Goal: Task Accomplishment & Management: Use online tool/utility

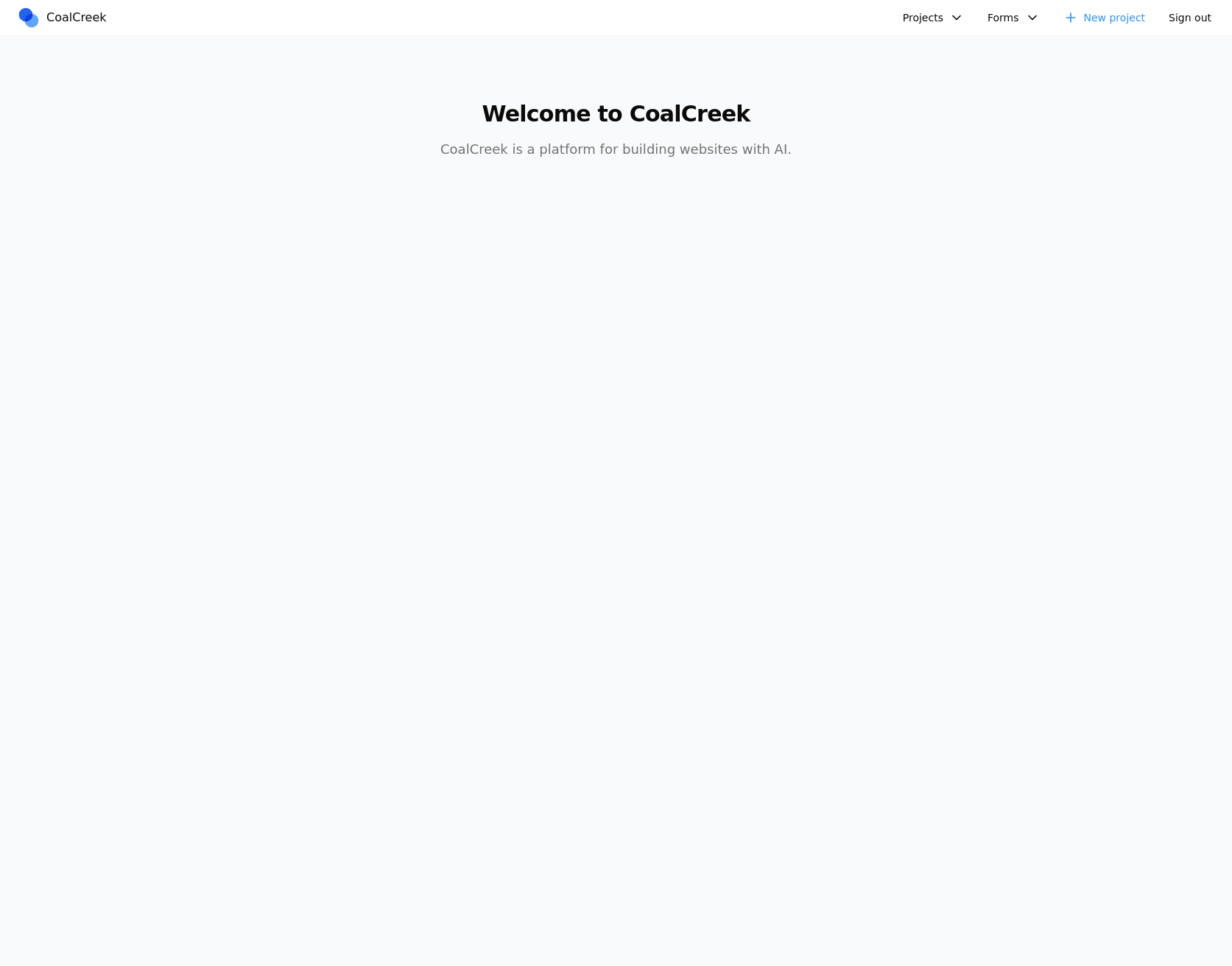
click at [954, 17] on button "Projects" at bounding box center [933, 17] width 78 height 24
click at [962, 186] on link "fooby" at bounding box center [1010, 177] width 212 height 25
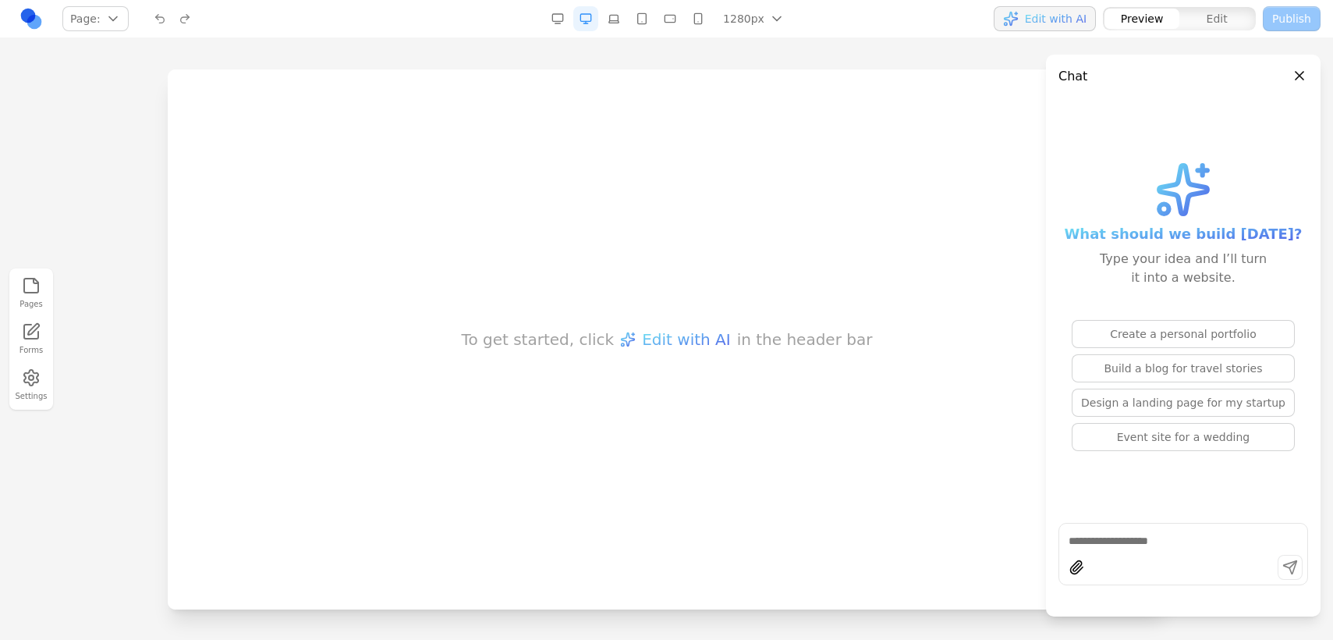
drag, startPoint x: 800, startPoint y: 377, endPoint x: 574, endPoint y: 231, distance: 269.2
click at [395, 87] on div "To get started, click Edit with AI in the header bar" at bounding box center [666, 339] width 998 height 540
drag, startPoint x: 574, startPoint y: 231, endPoint x: 751, endPoint y: 410, distance: 252.1
click at [751, 410] on div "To get started, click Edit with AI in the header bar" at bounding box center [666, 339] width 998 height 540
click at [1136, 332] on button "Create a personal portfolio" at bounding box center [1183, 334] width 223 height 28
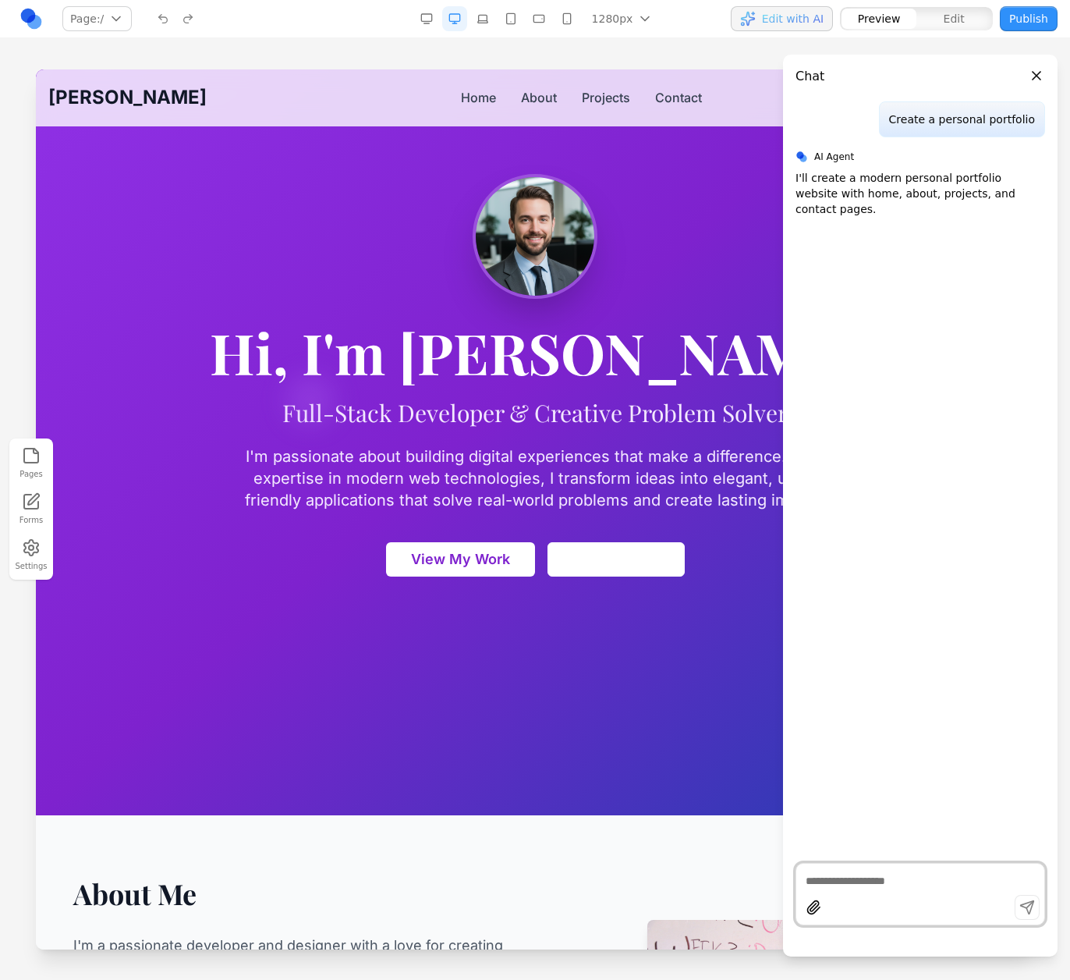
scroll to position [328, 0]
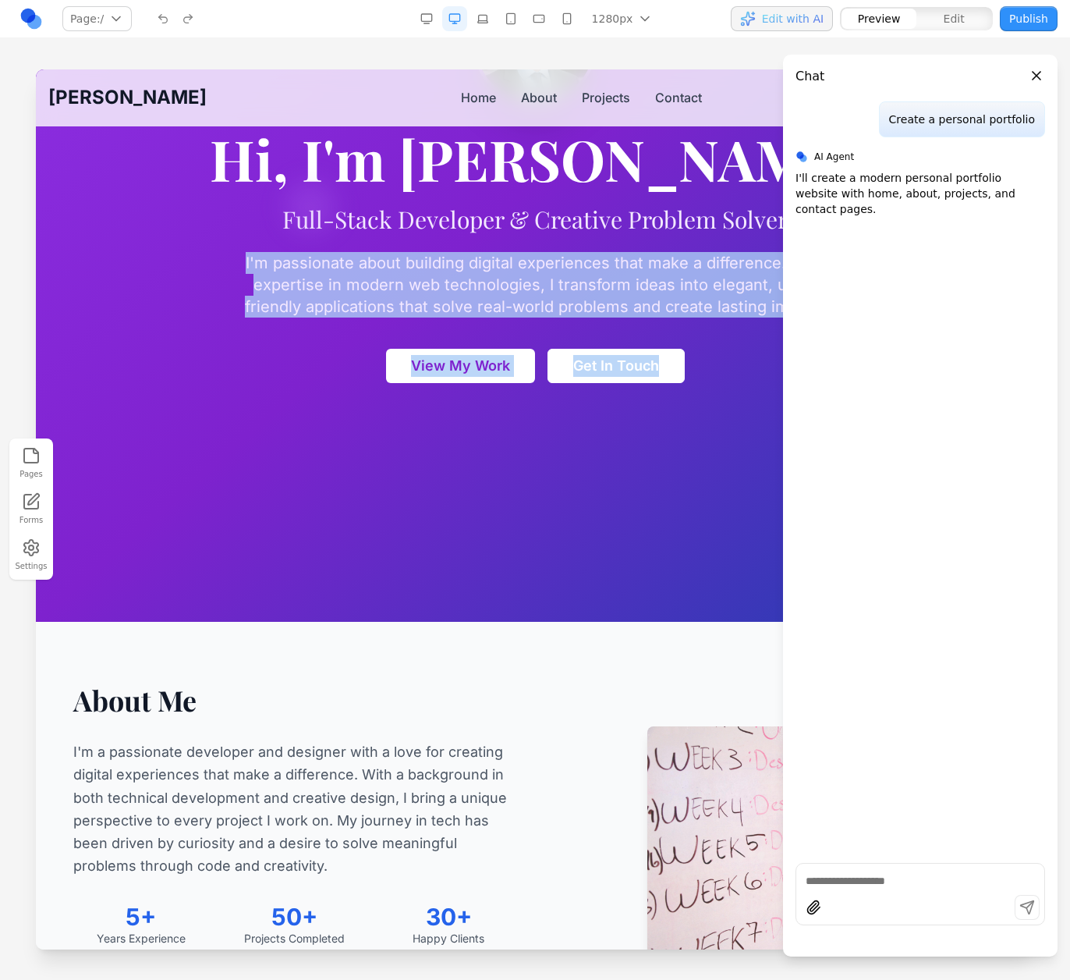
drag, startPoint x: 613, startPoint y: 236, endPoint x: 642, endPoint y: 534, distance: 298.6
click at [647, 533] on section "Hi, I'm Alex Johnson Full-Stack Developer & Creative Problem Solver I'm passion…" at bounding box center [535, 182] width 998 height 880
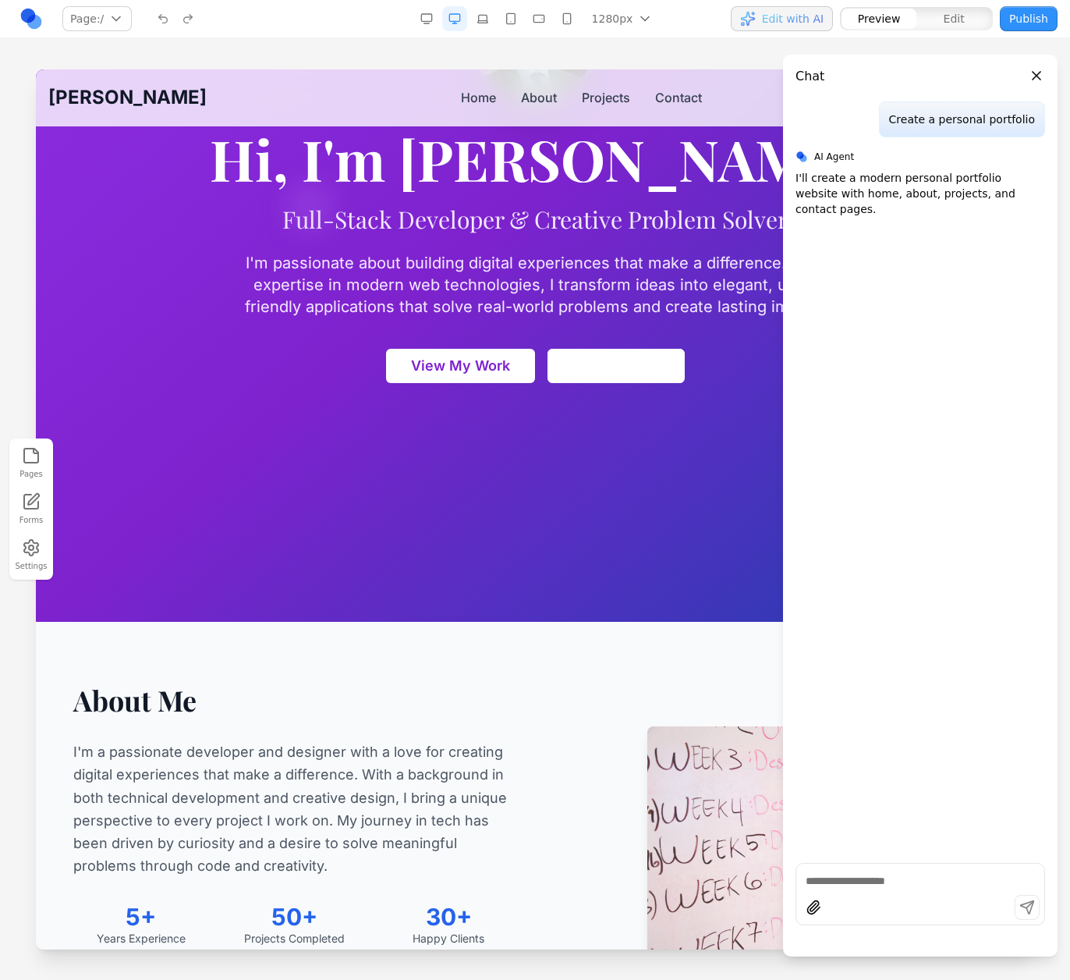
click at [636, 516] on section "Hi, I'm Alex Johnson Full-Stack Developer & Creative Problem Solver I'm passion…" at bounding box center [535, 182] width 998 height 880
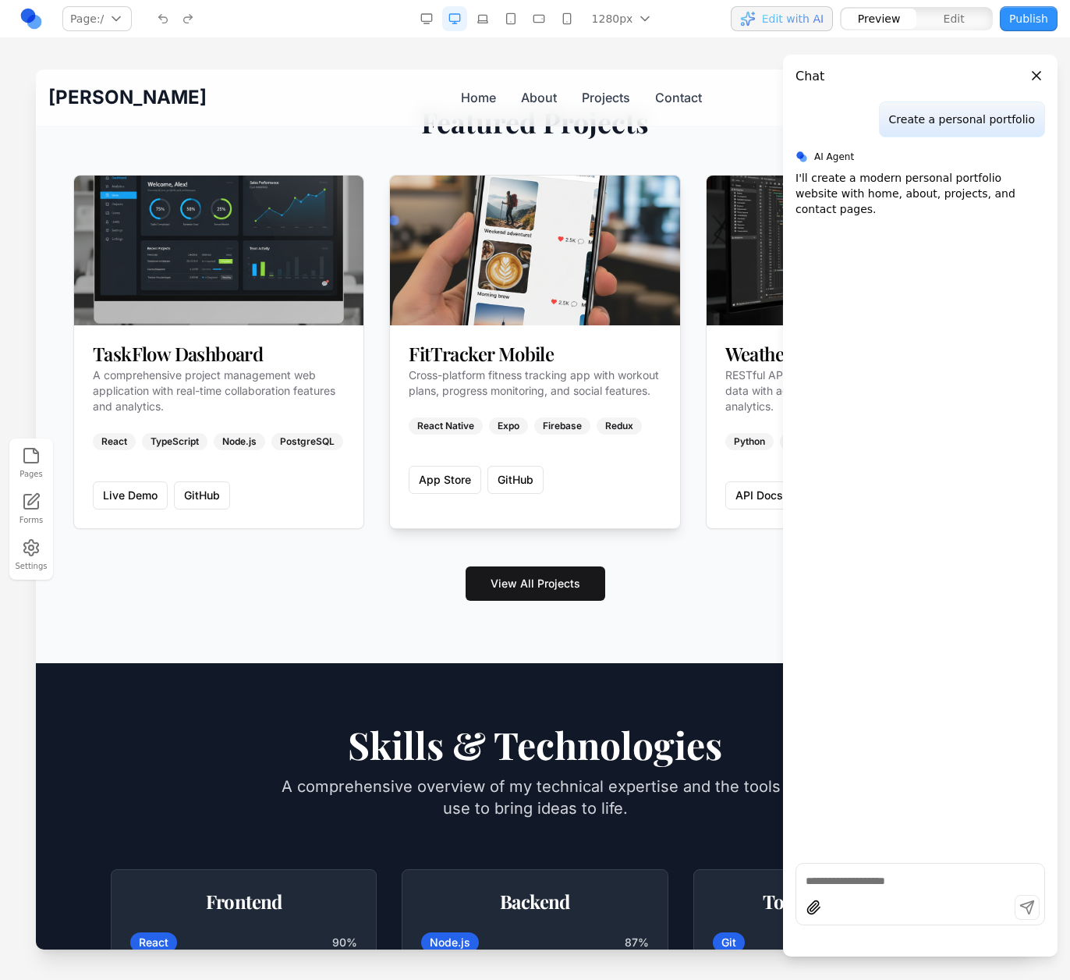
scroll to position [1352, 0]
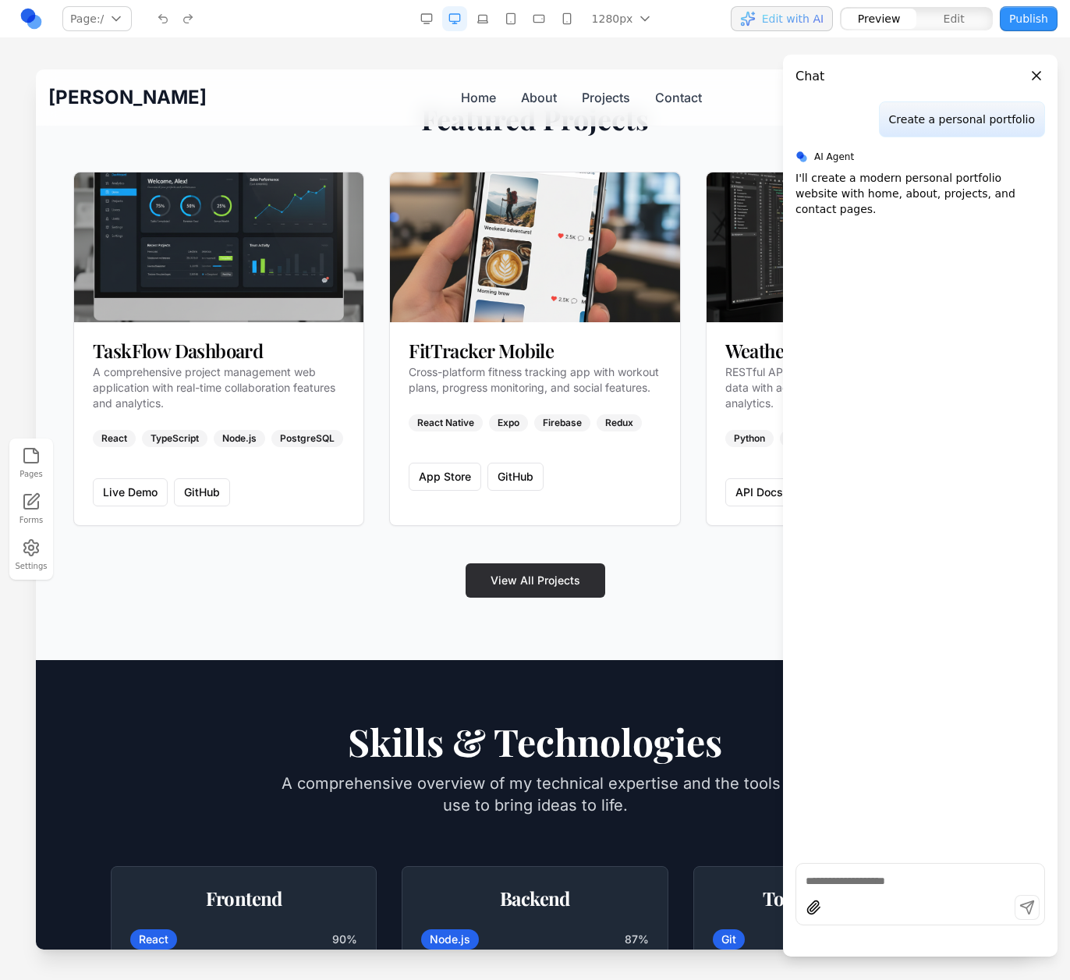
click at [516, 598] on link "View All Projects" at bounding box center [536, 580] width 140 height 34
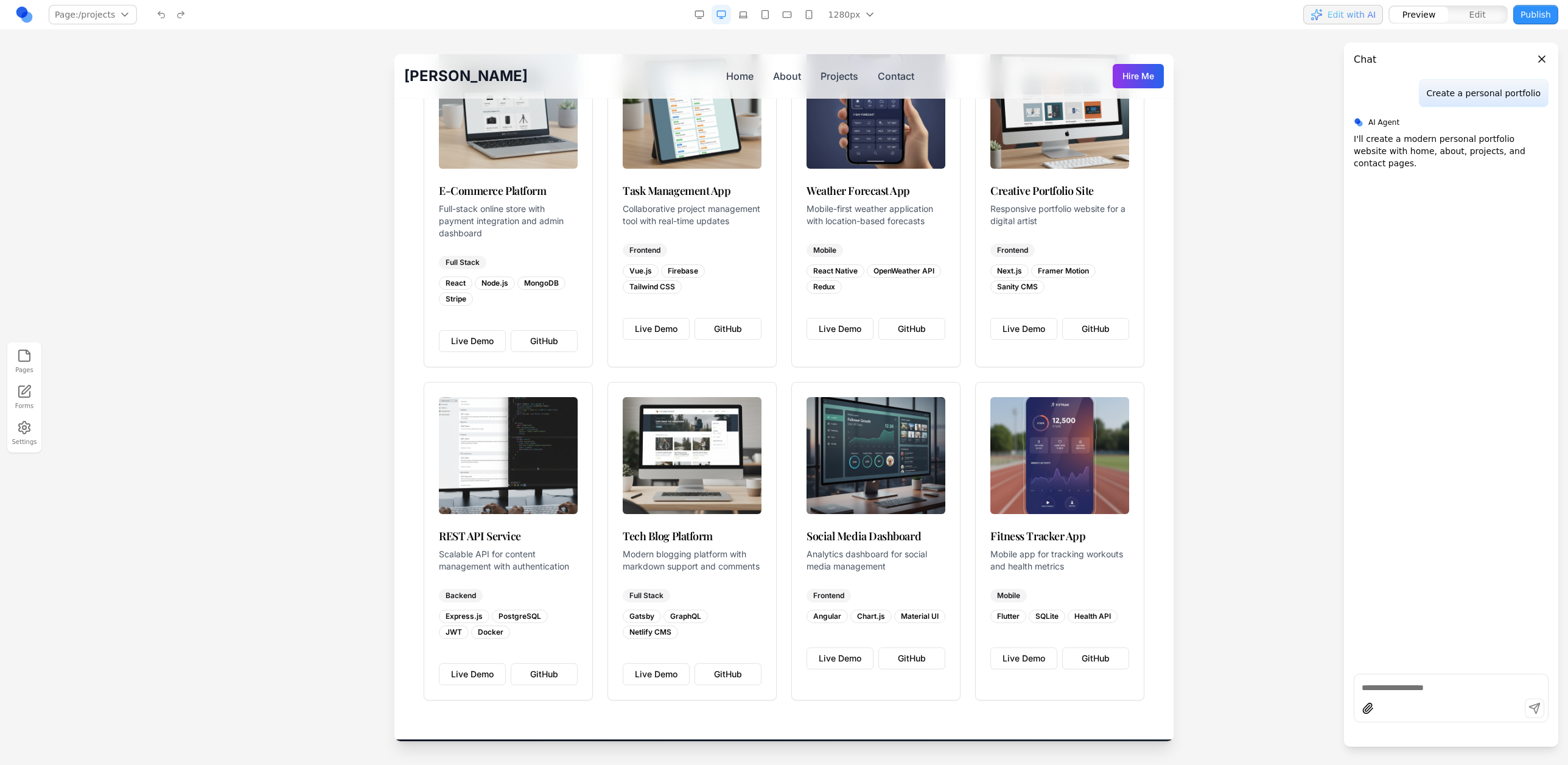
scroll to position [0, 0]
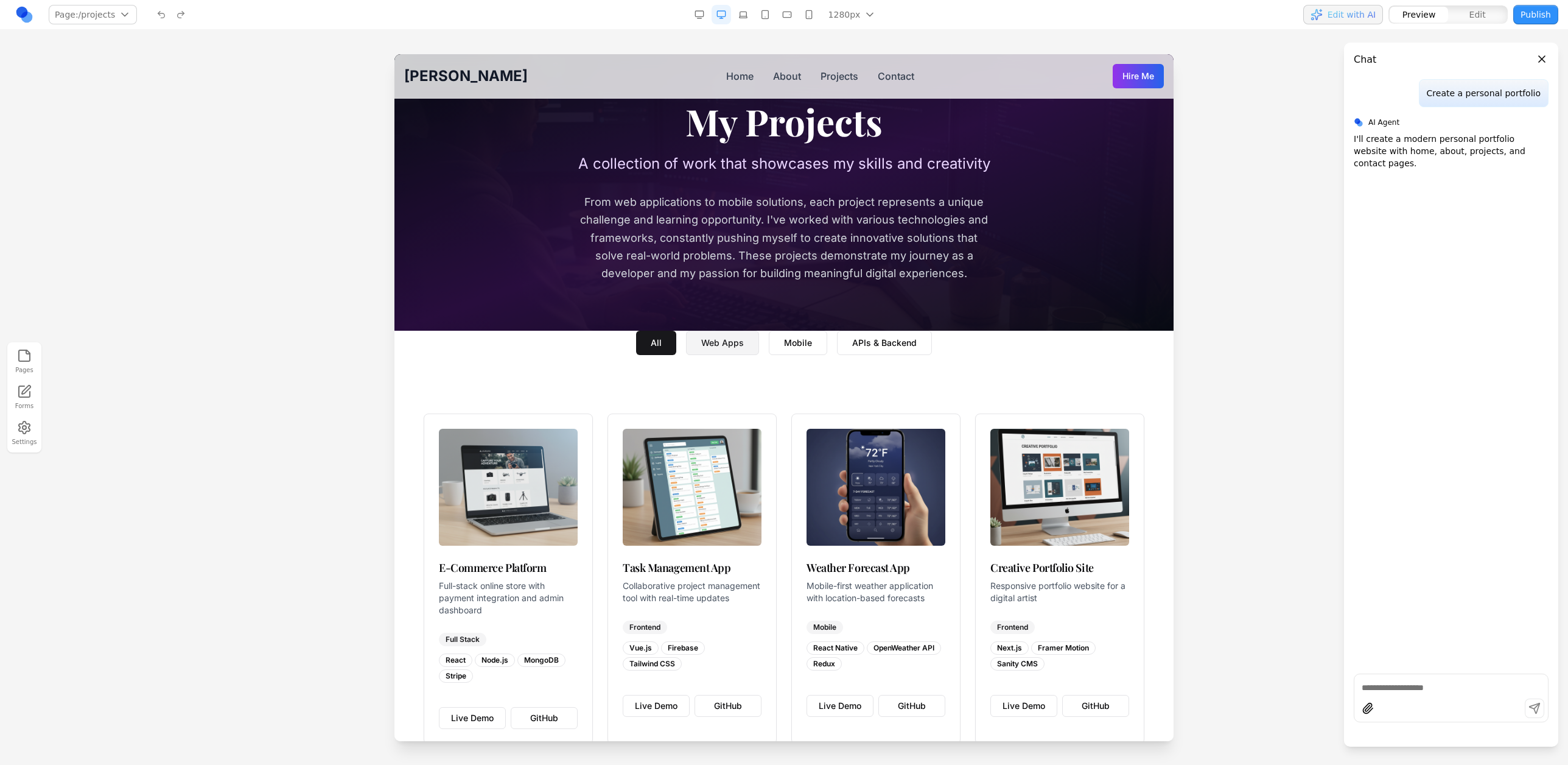
click at [724, 340] on button "Web Apps" at bounding box center [723, 343] width 73 height 24
click at [806, 344] on button "Mobile" at bounding box center [798, 343] width 59 height 24
click at [909, 350] on button "APIs & Backend" at bounding box center [885, 343] width 95 height 24
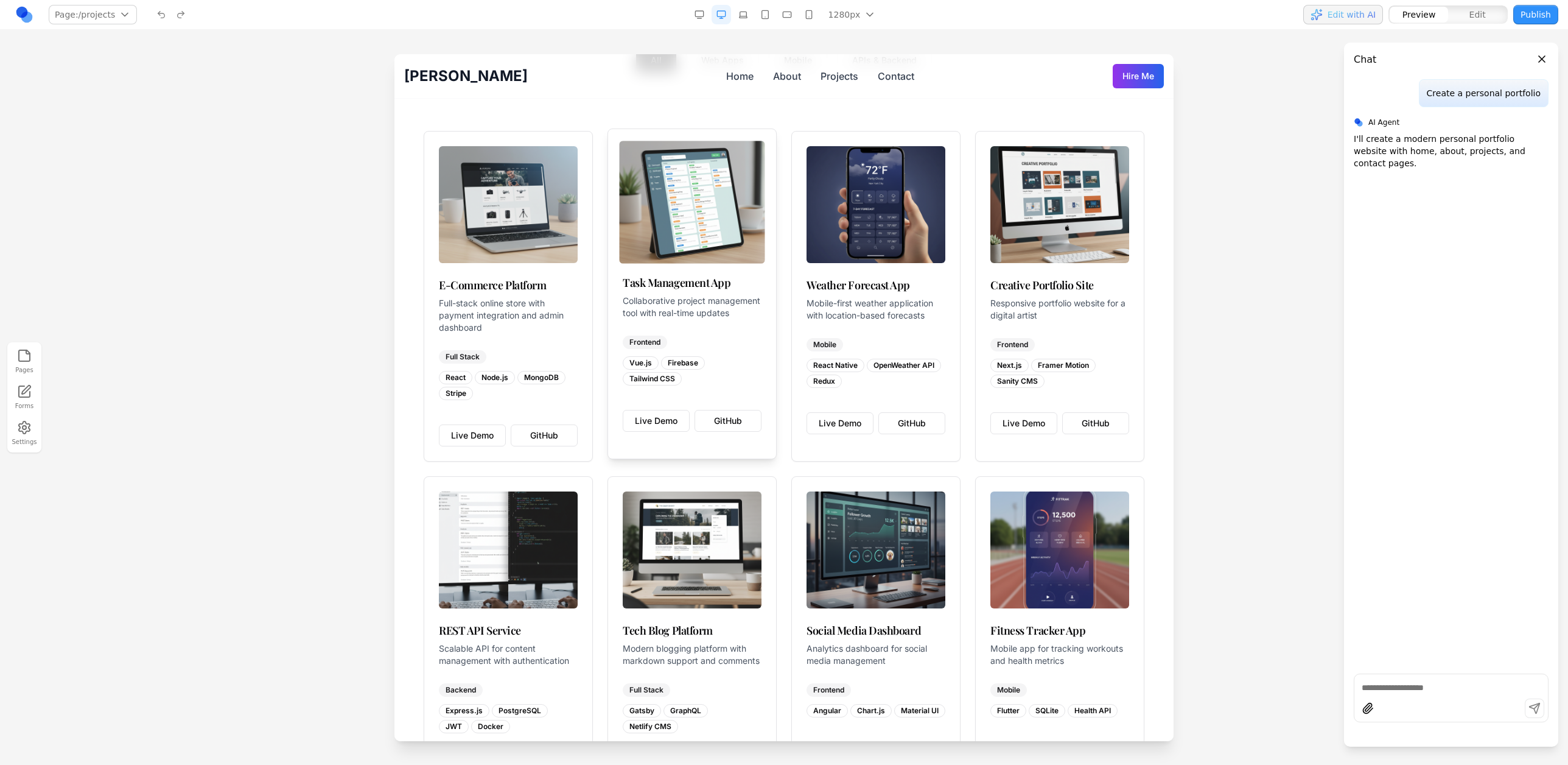
scroll to position [626, 0]
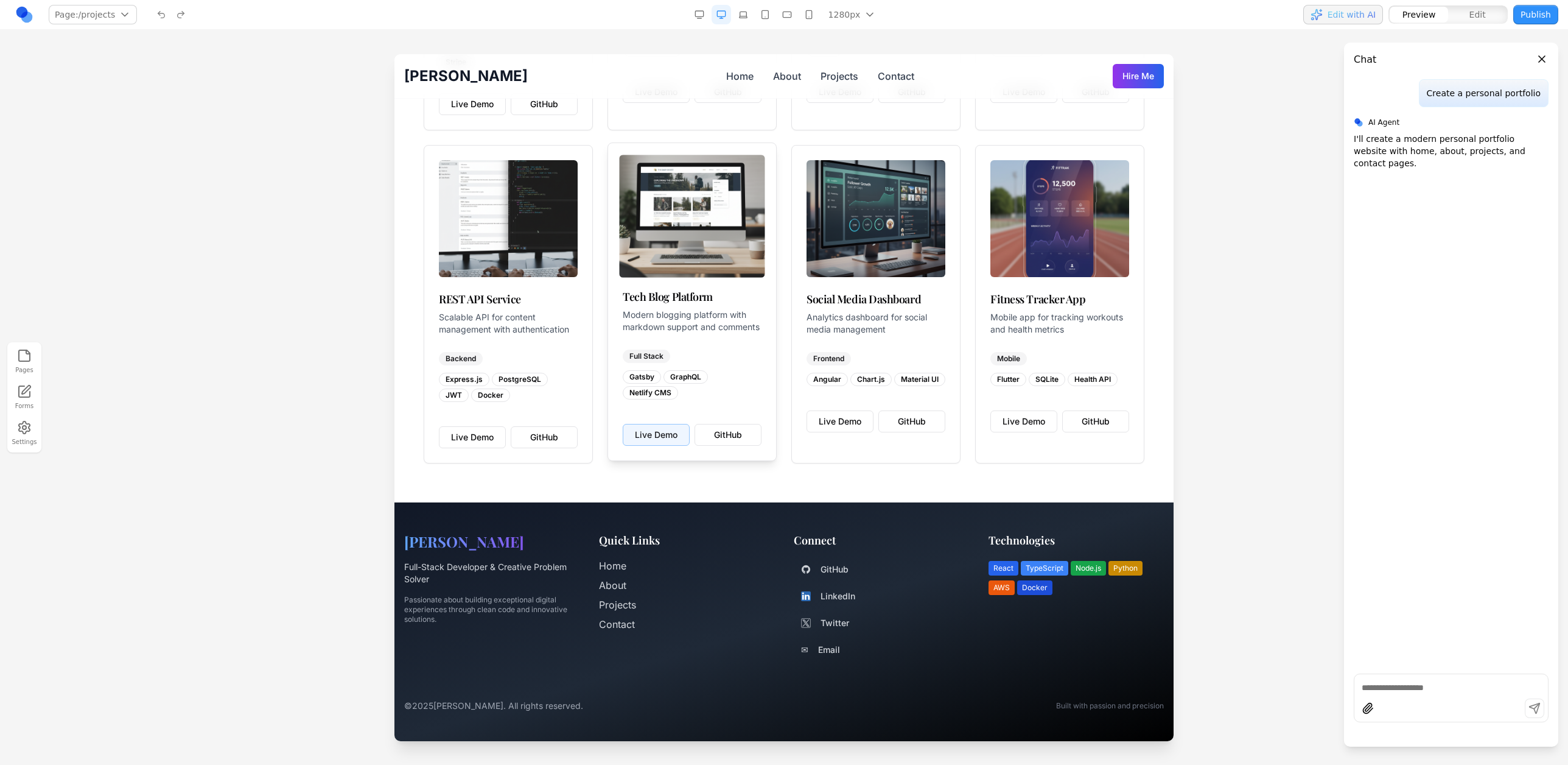
click at [672, 442] on link "Live Demo" at bounding box center [656, 435] width 67 height 22
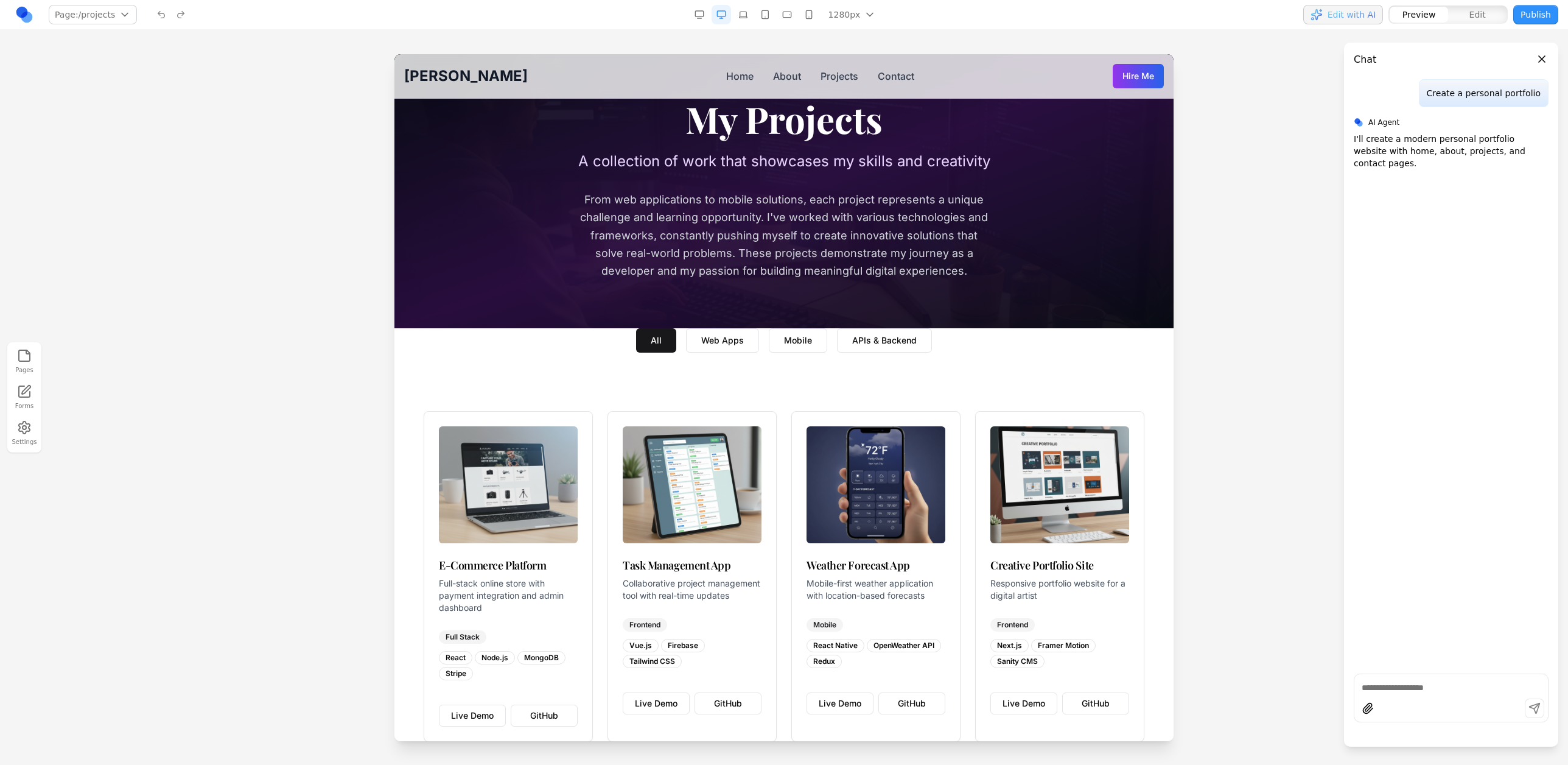
scroll to position [0, 0]
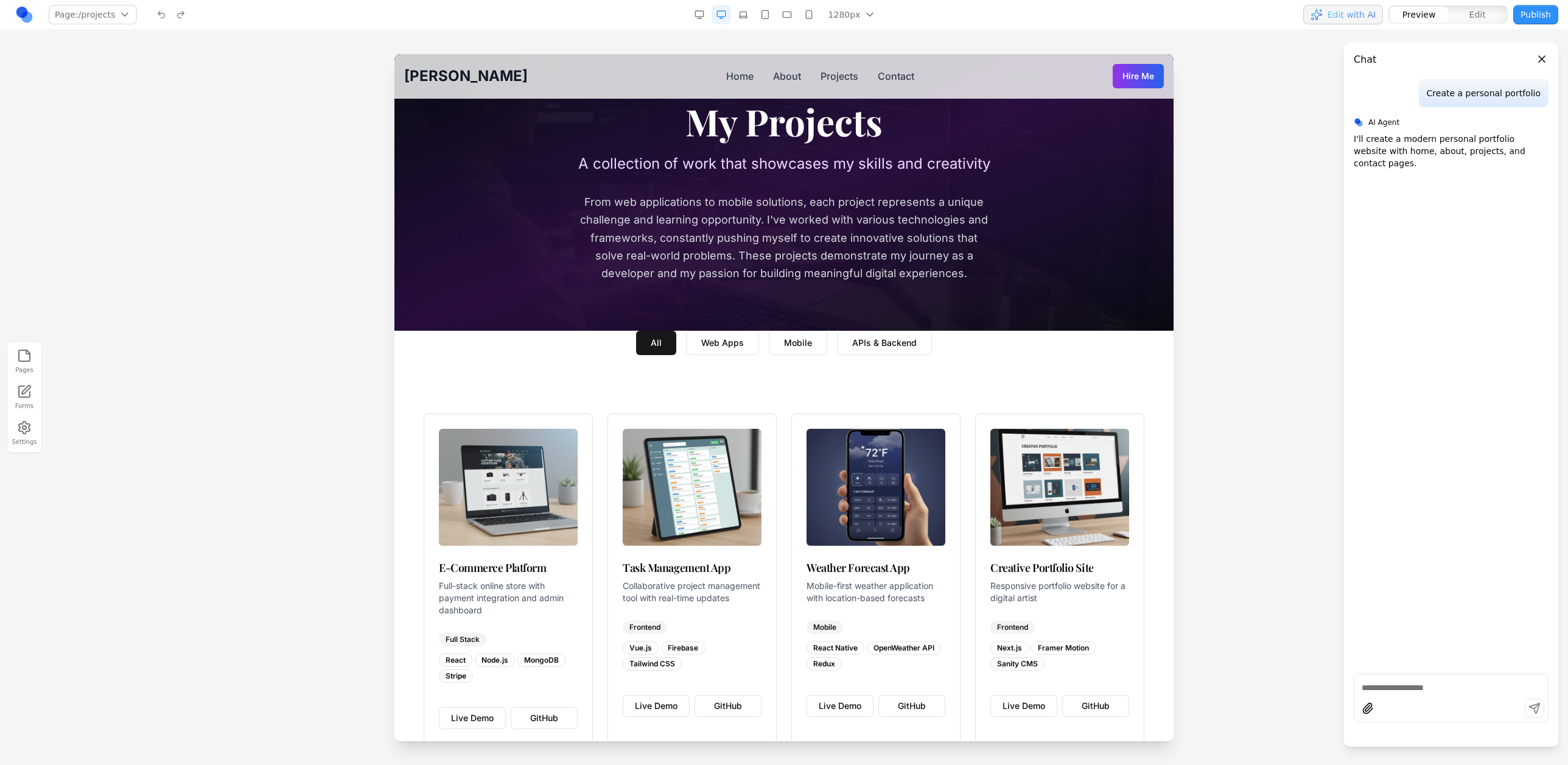
click at [807, 11] on button "button" at bounding box center [809, 14] width 20 height 20
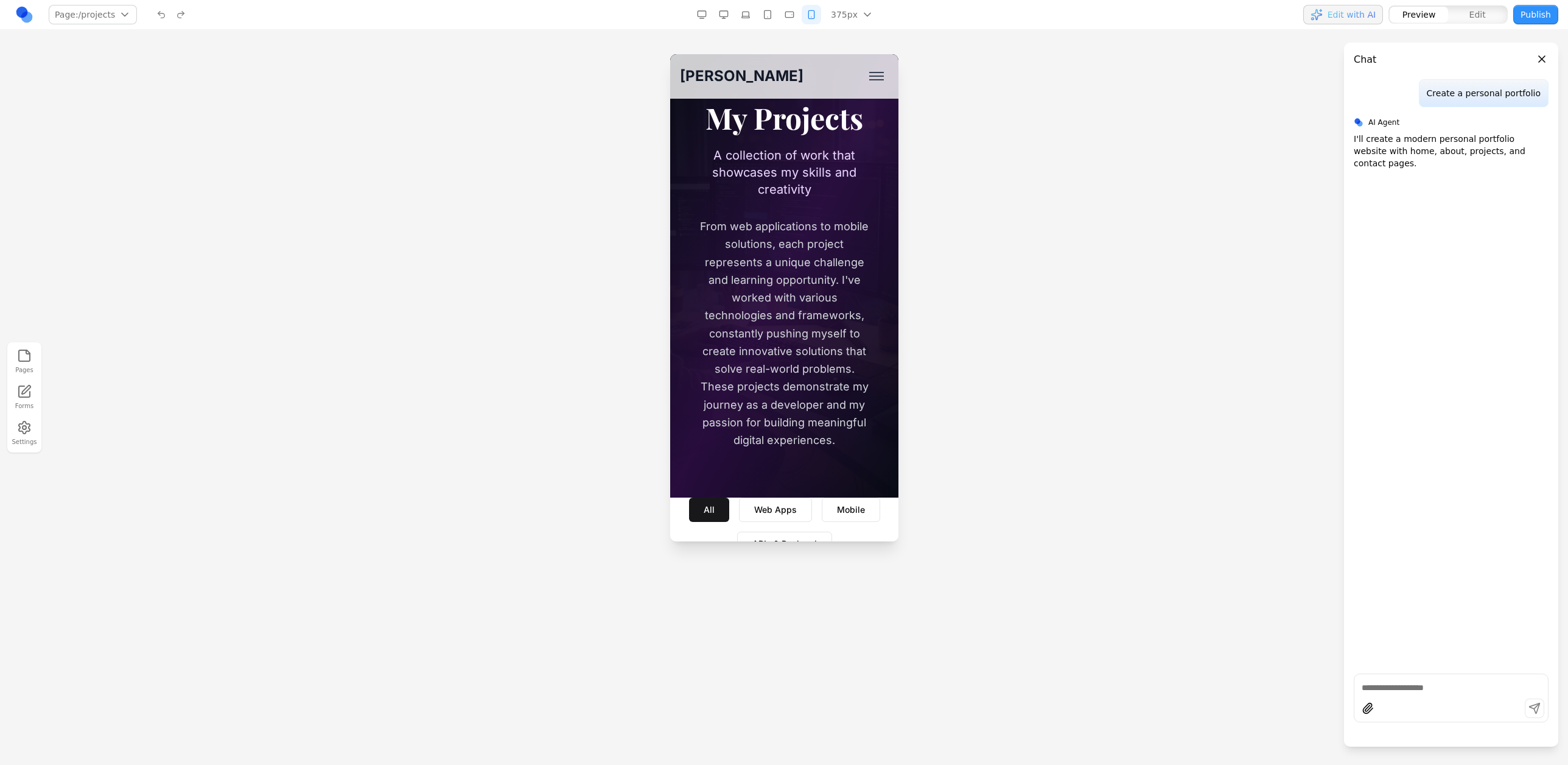
click at [783, 18] on button "button" at bounding box center [789, 14] width 20 height 20
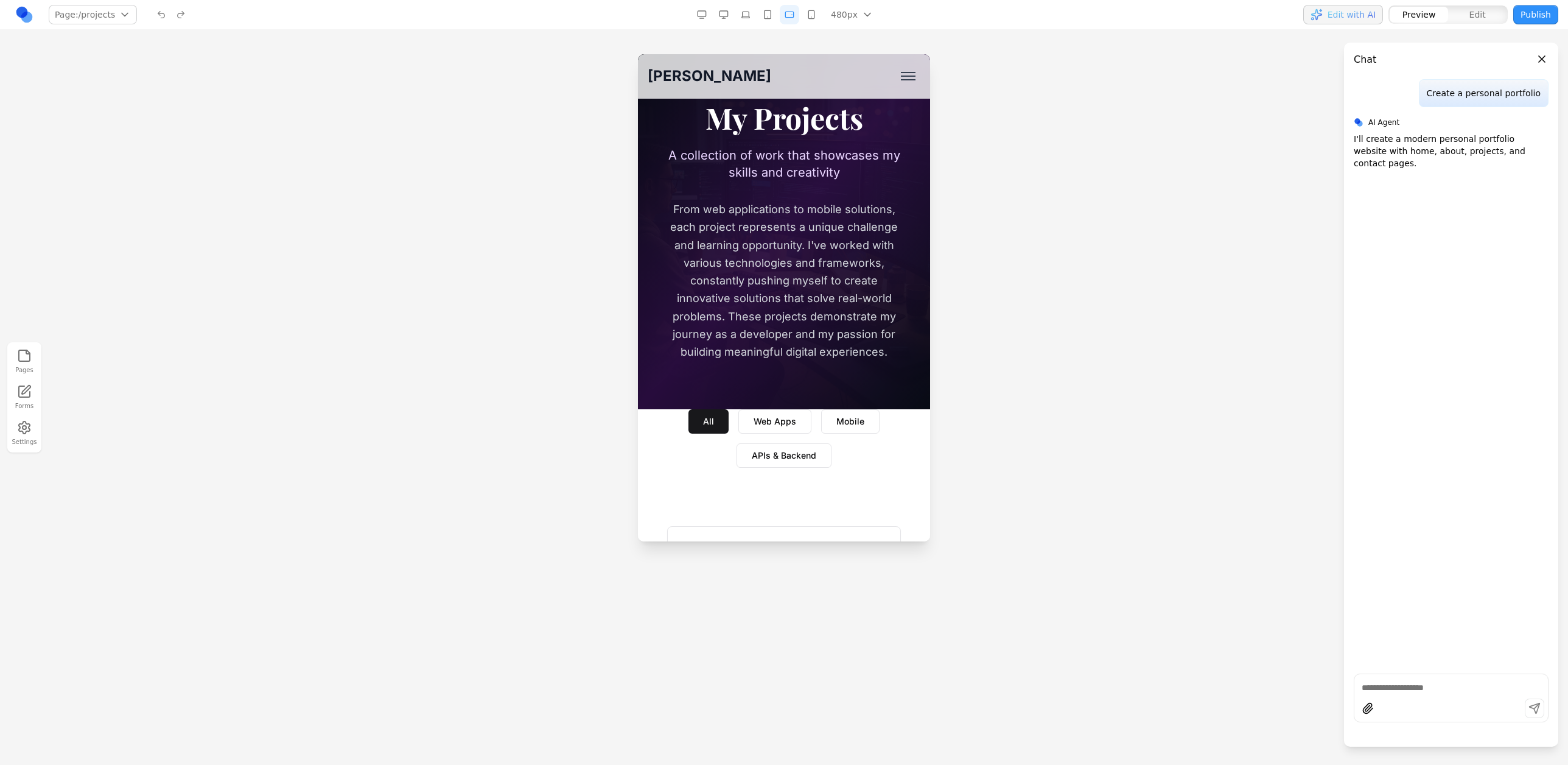
click at [712, 14] on button "button" at bounding box center [702, 14] width 20 height 20
click at [700, 14] on button "button" at bounding box center [702, 14] width 20 height 20
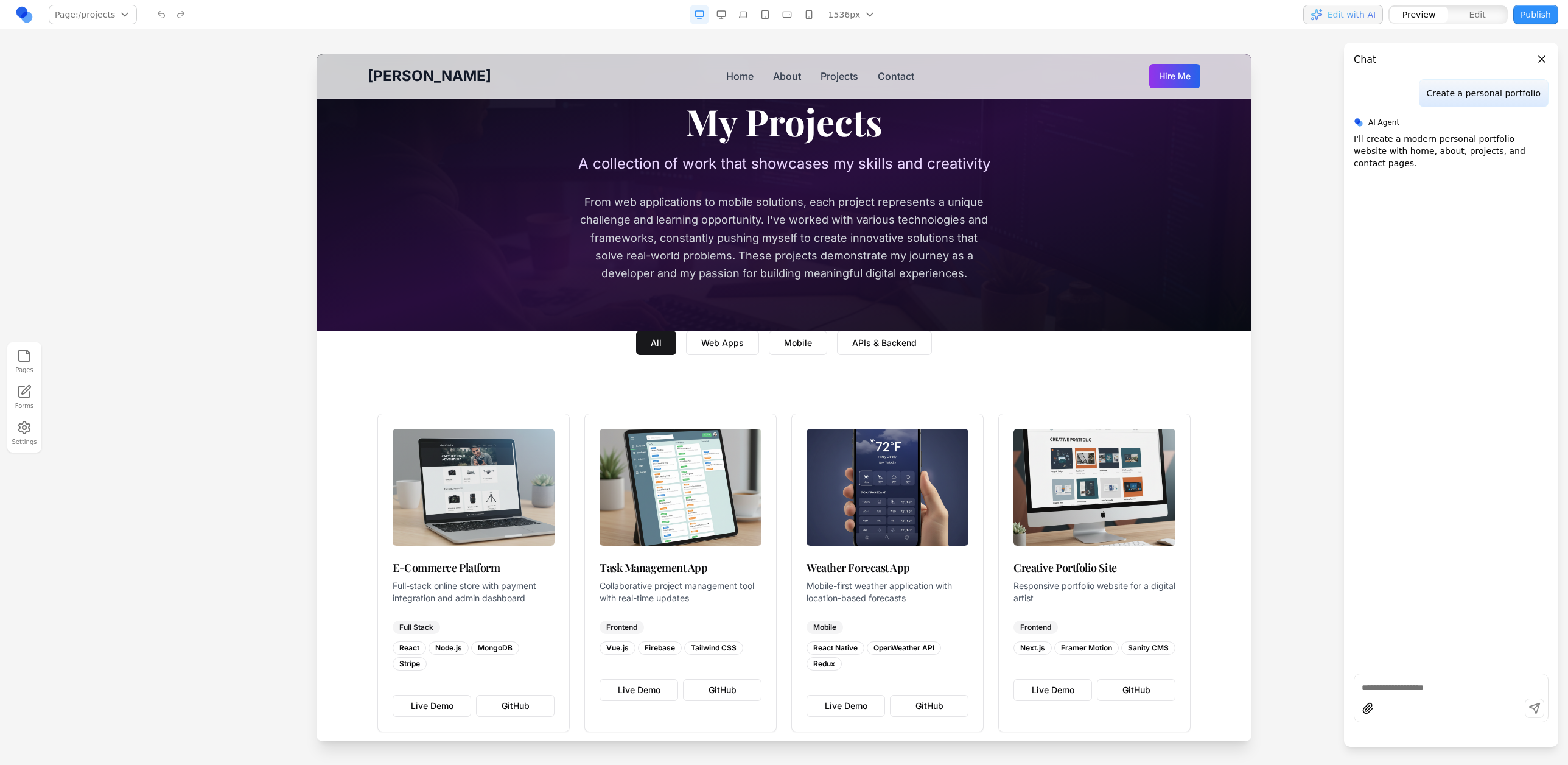
drag, startPoint x: 1468, startPoint y: 171, endPoint x: 1445, endPoint y: 205, distance: 41.0
click at [997, 172] on div "Create a personal portfolio AI Agent I'll create a modern personal portfolio we…" at bounding box center [1451, 371] width 215 height 585
drag, startPoint x: 1386, startPoint y: 159, endPoint x: 1190, endPoint y: -68, distance: 299.9
click at [997, 0] on html "Page: /projects / /about /projects /contact Manage pages 1536px 1536px 1280px 1…" at bounding box center [784, 382] width 1568 height 765
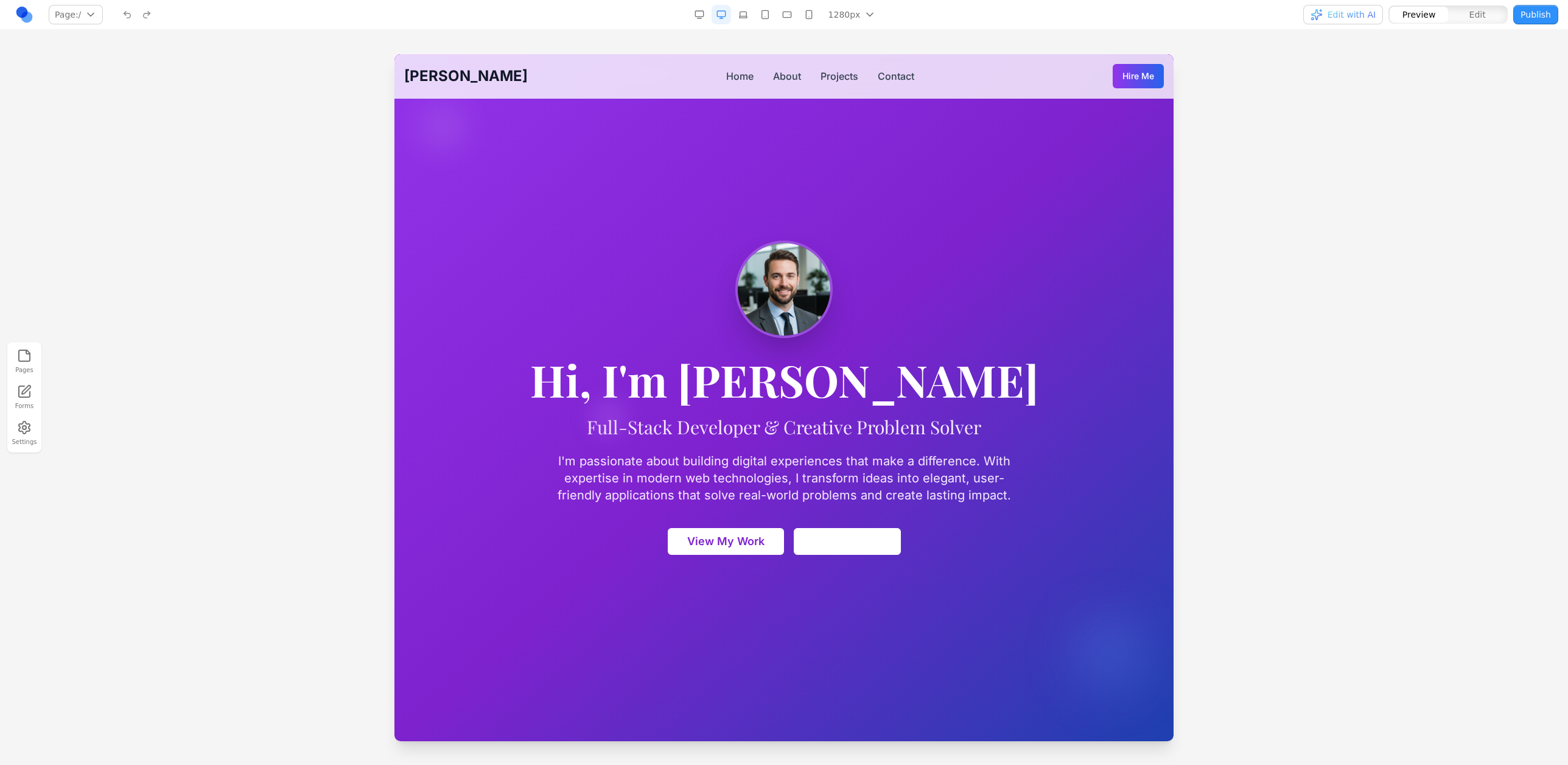
click at [26, 14] on link at bounding box center [24, 14] width 20 height 20
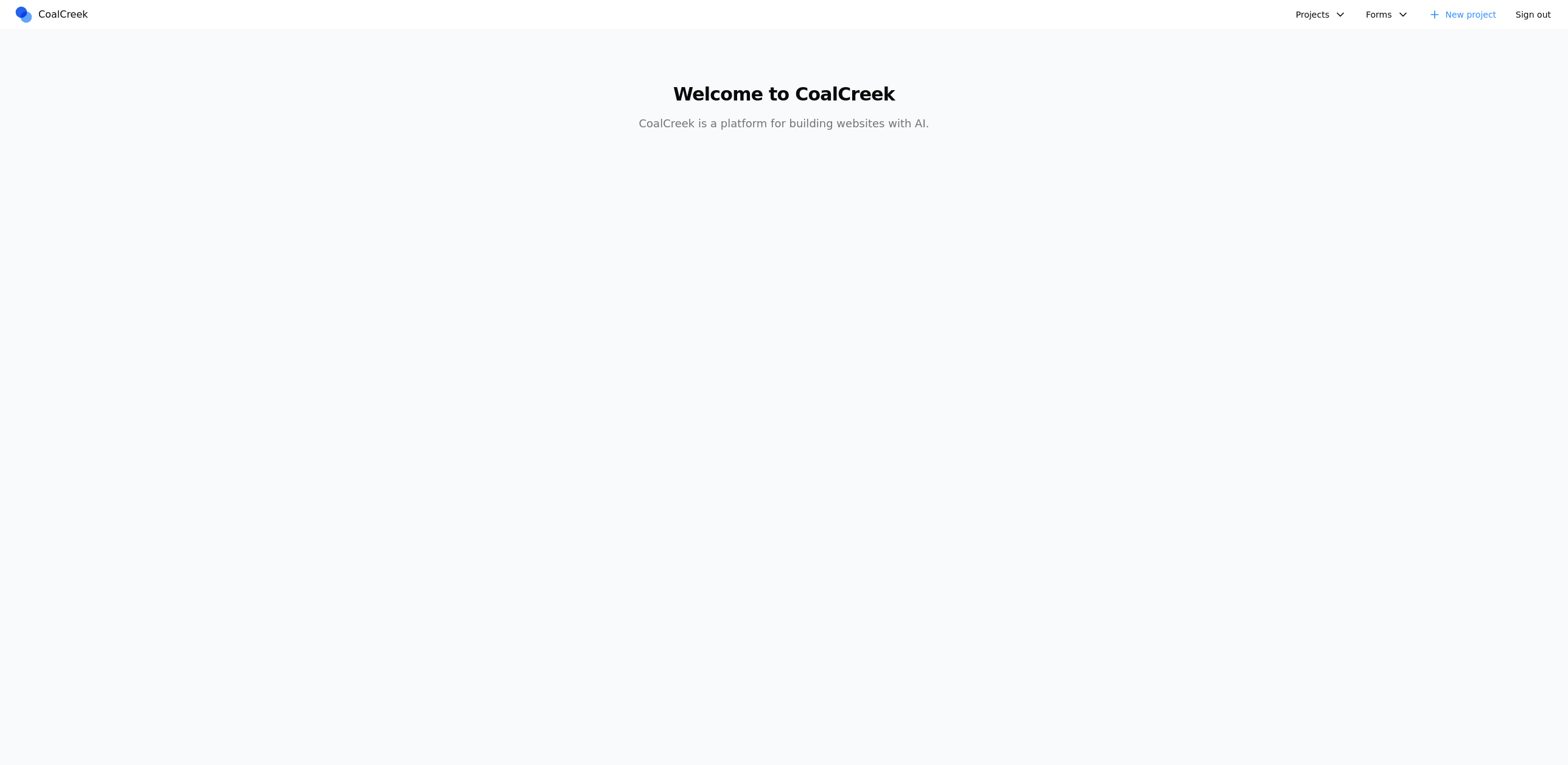
click at [1457, 18] on link "New project" at bounding box center [1463, 14] width 83 height 20
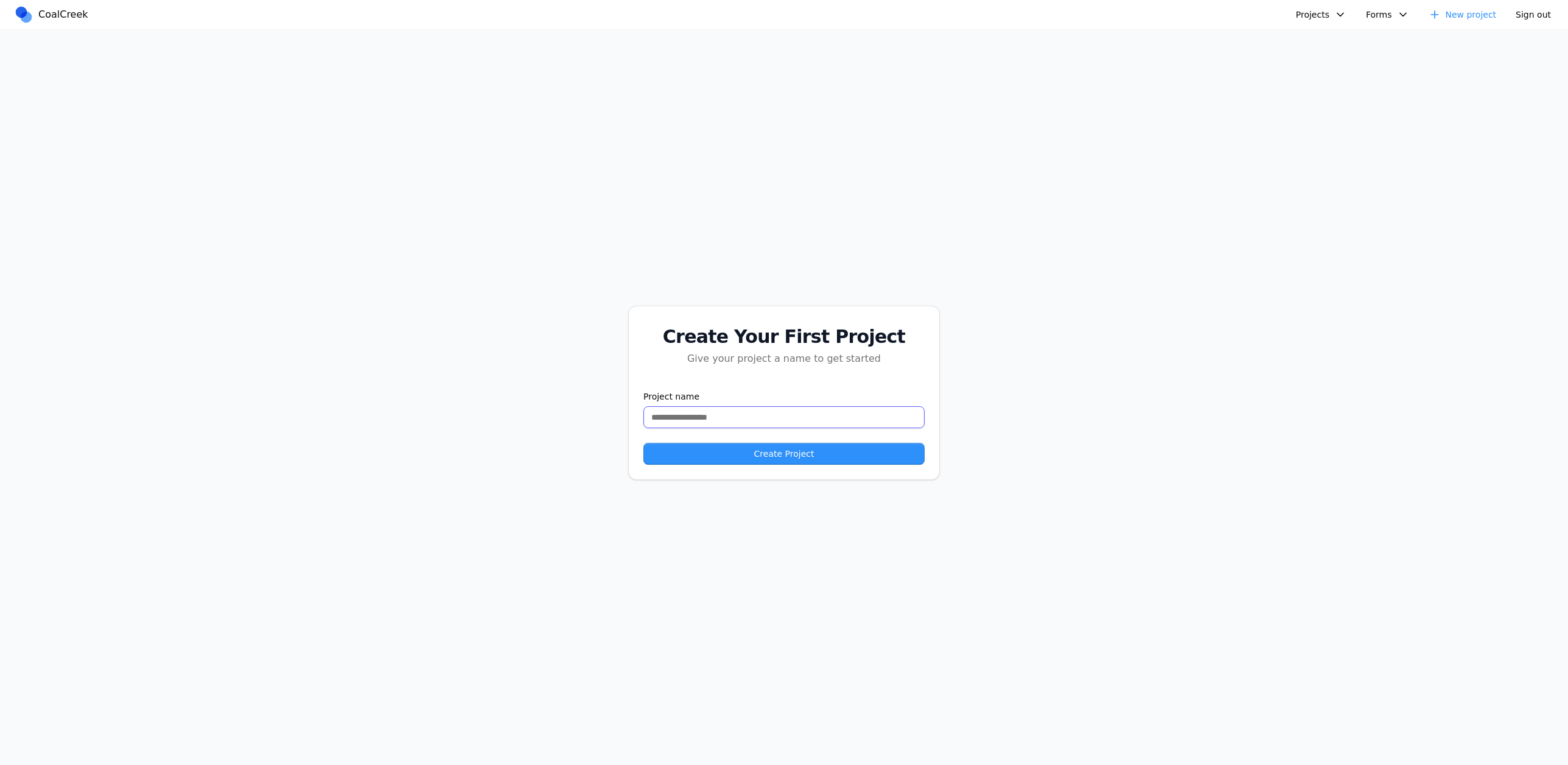
click at [773, 408] on input "text" at bounding box center [784, 417] width 281 height 22
type input "****"
click at [901, 468] on div "Create Your First Project Give your project a name to get started Project name …" at bounding box center [784, 393] width 311 height 174
drag, startPoint x: 890, startPoint y: 456, endPoint x: 877, endPoint y: 450, distance: 14.3
click at [887, 454] on button "Create Project" at bounding box center [784, 454] width 281 height 22
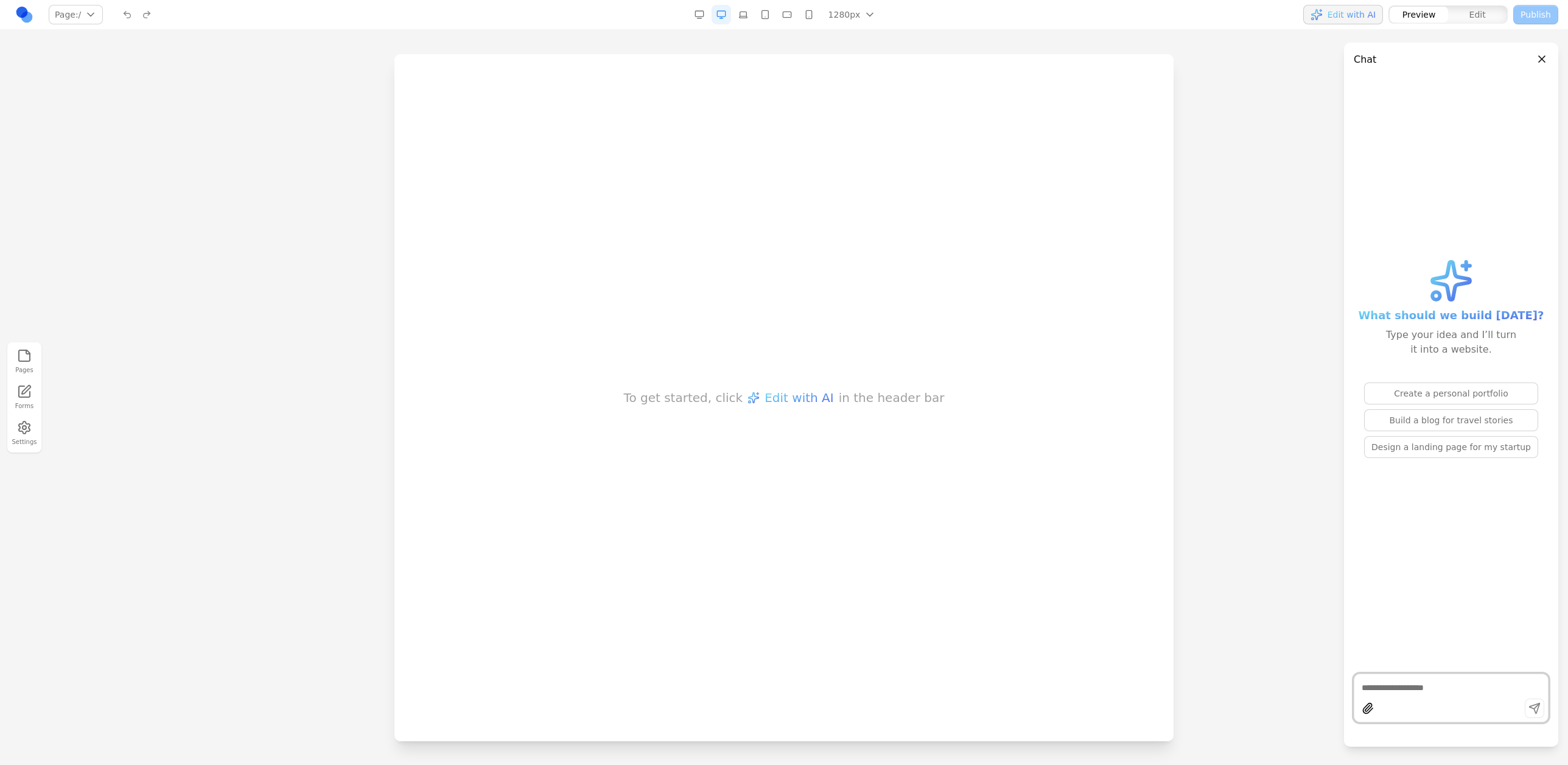
click at [1482, 428] on button "Build a blog for travel stories" at bounding box center [1451, 420] width 174 height 22
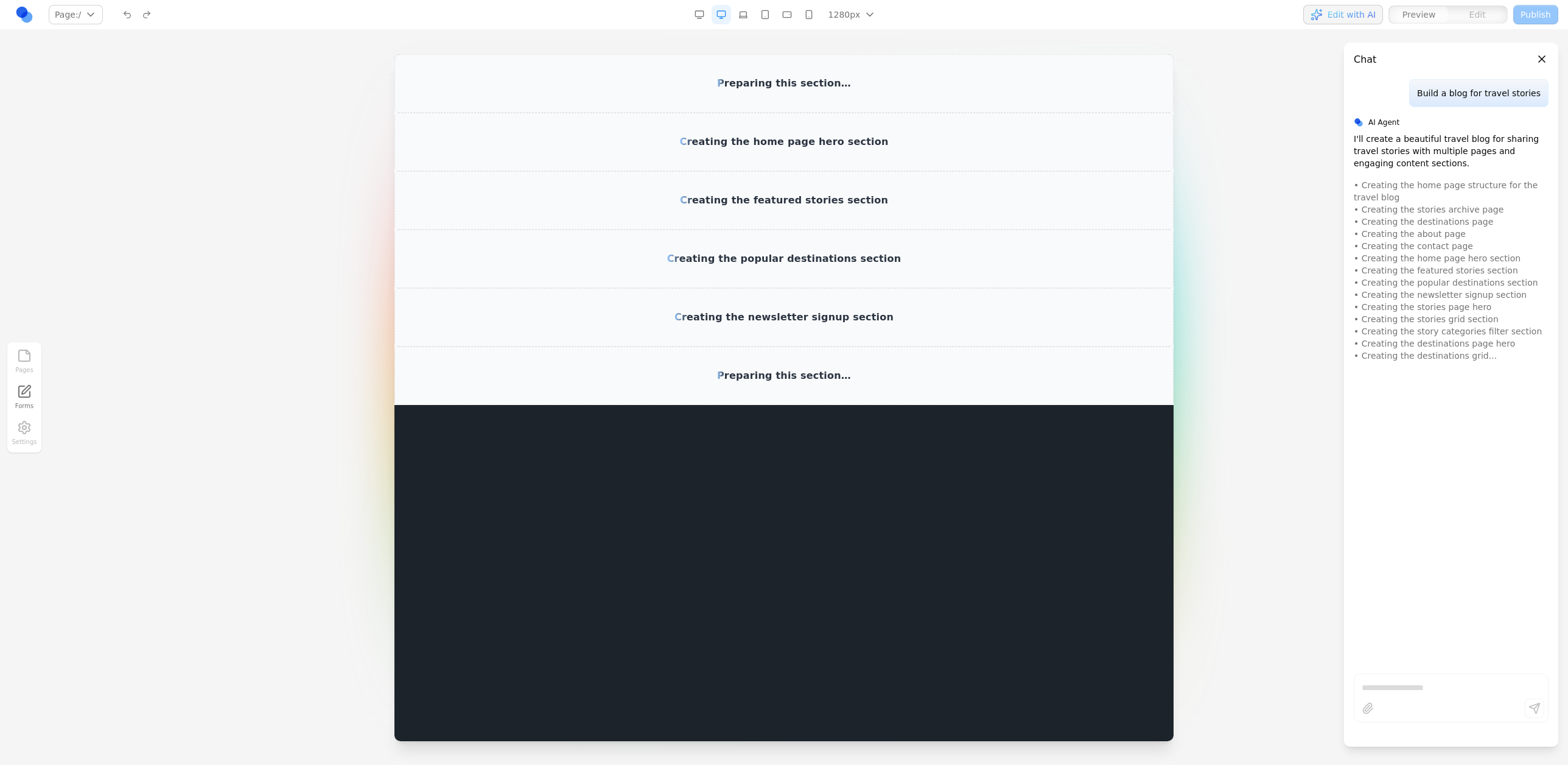
click at [768, 311] on span "Creating the newsletter signup section" at bounding box center [784, 317] width 219 height 13
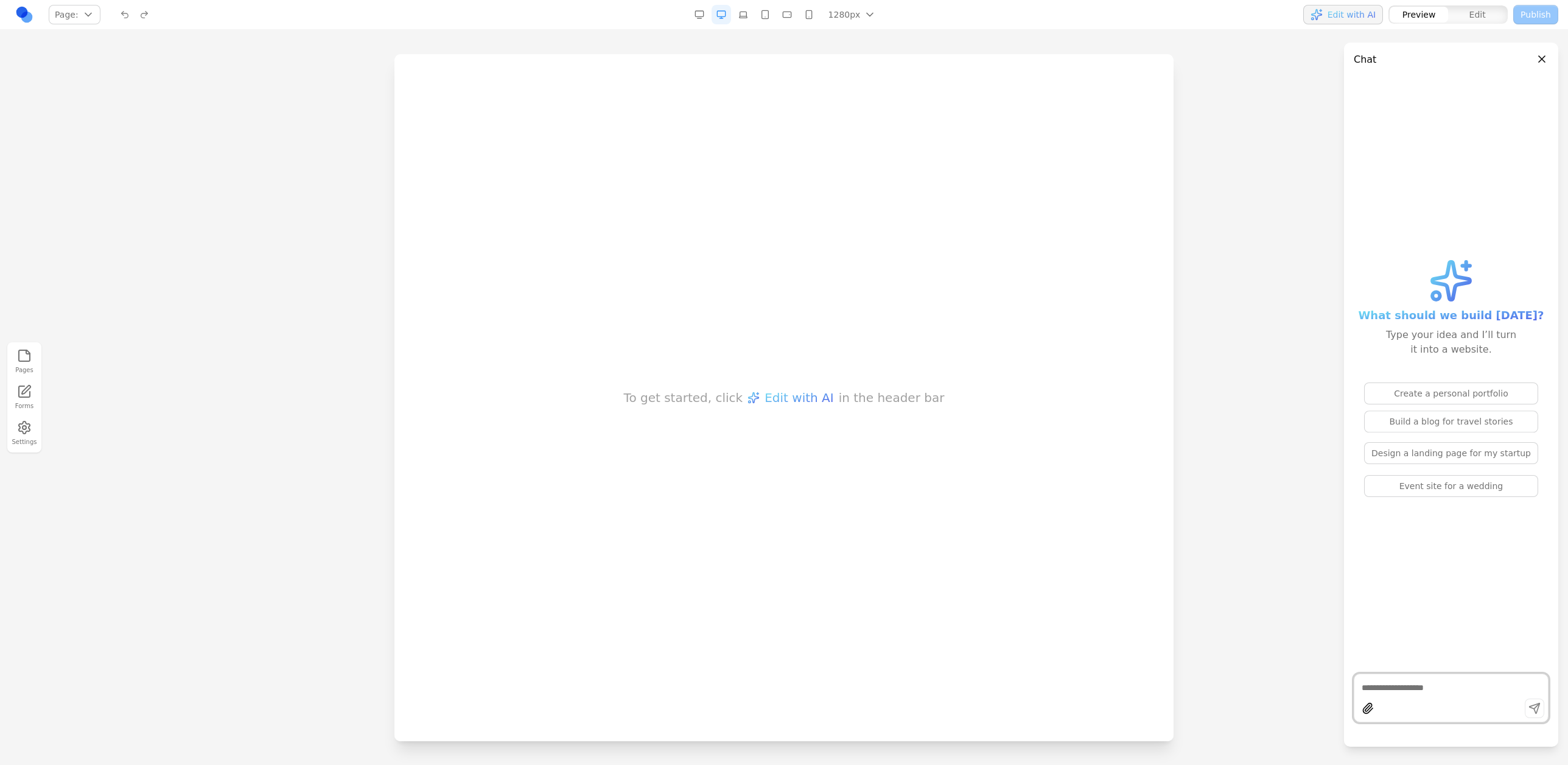
click at [1427, 405] on ul "Create a personal portfolio Build a blog for travel stories Design a landing pa…" at bounding box center [1452, 433] width 194 height 102
click at [1417, 471] on button "Event site for a wedding" at bounding box center [1451, 474] width 174 height 22
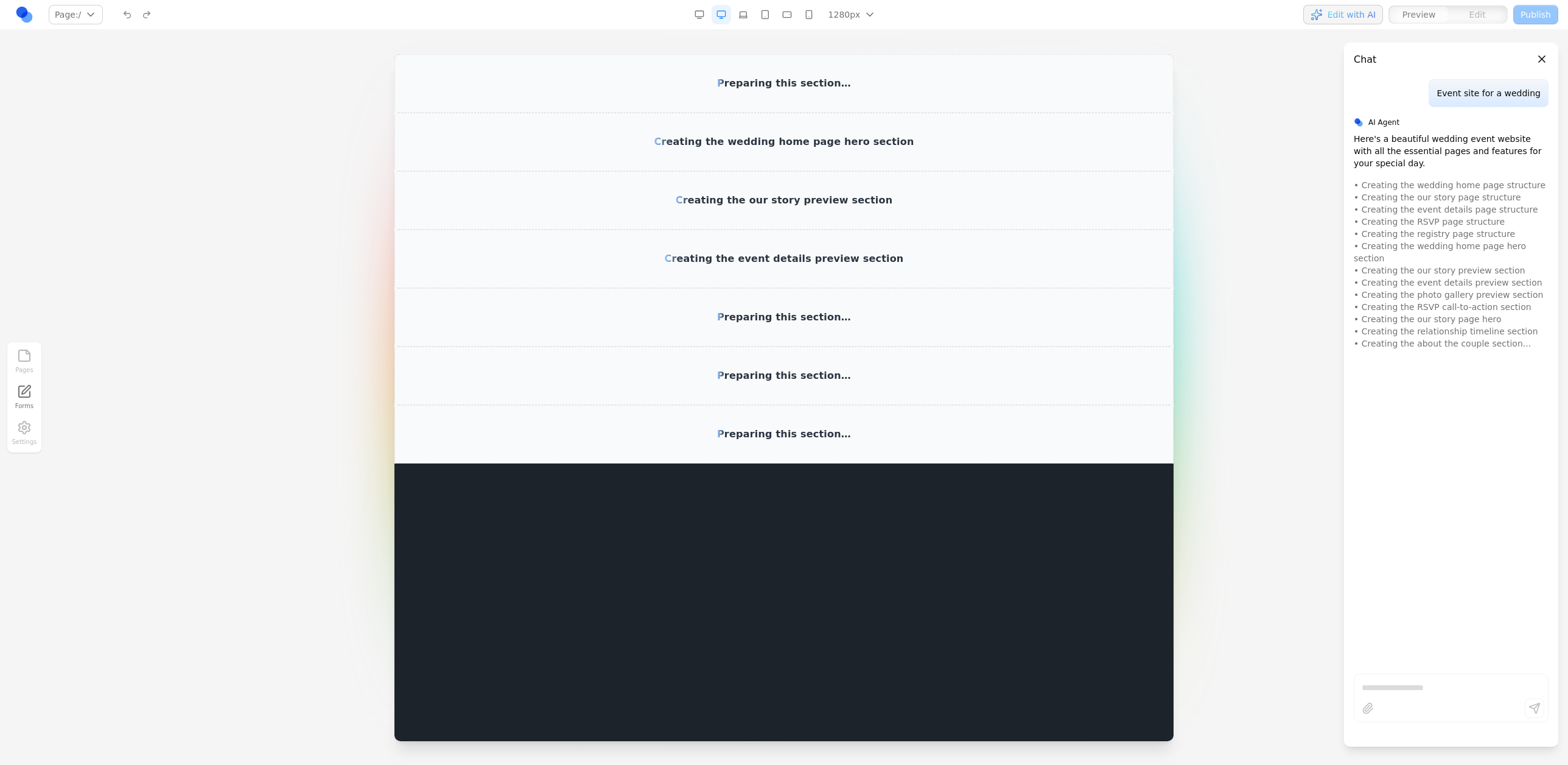
click at [795, 104] on div "Preparing this section…" at bounding box center [784, 83] width 779 height 59
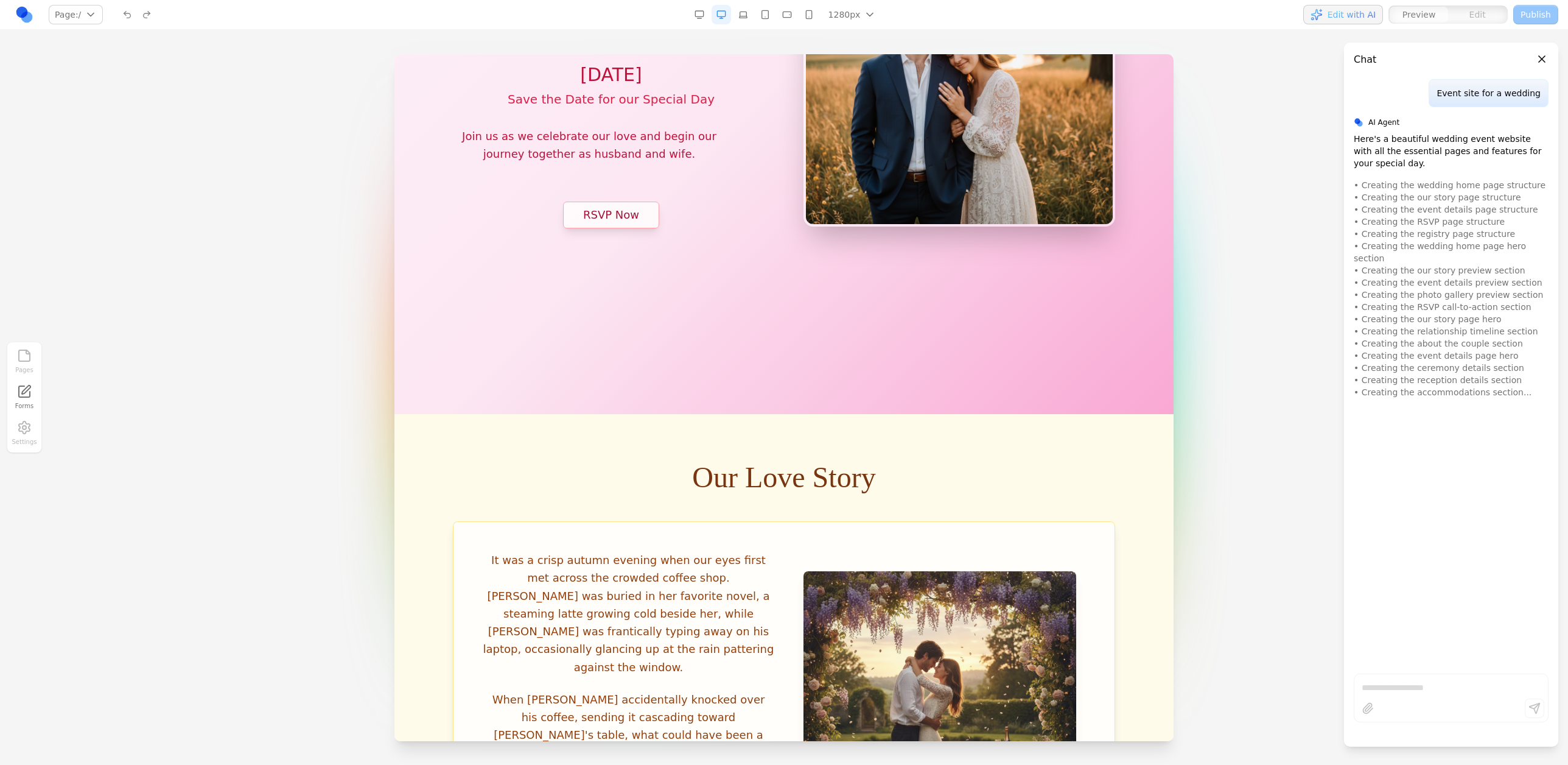
scroll to position [785, 0]
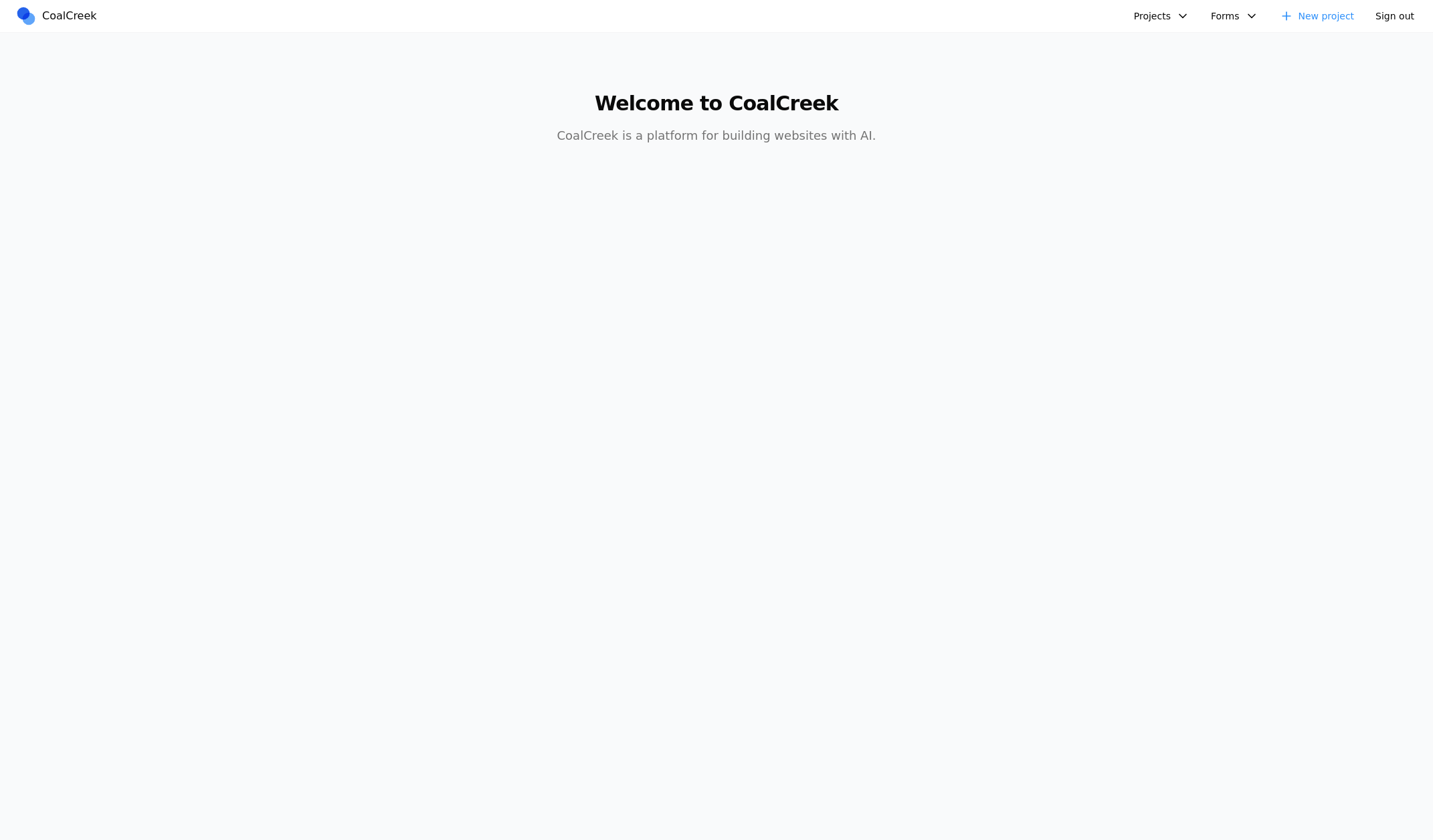
click at [1189, 15] on button "Projects" at bounding box center [1161, 15] width 71 height 21
click at [1207, 111] on link "Test" at bounding box center [1231, 115] width 193 height 23
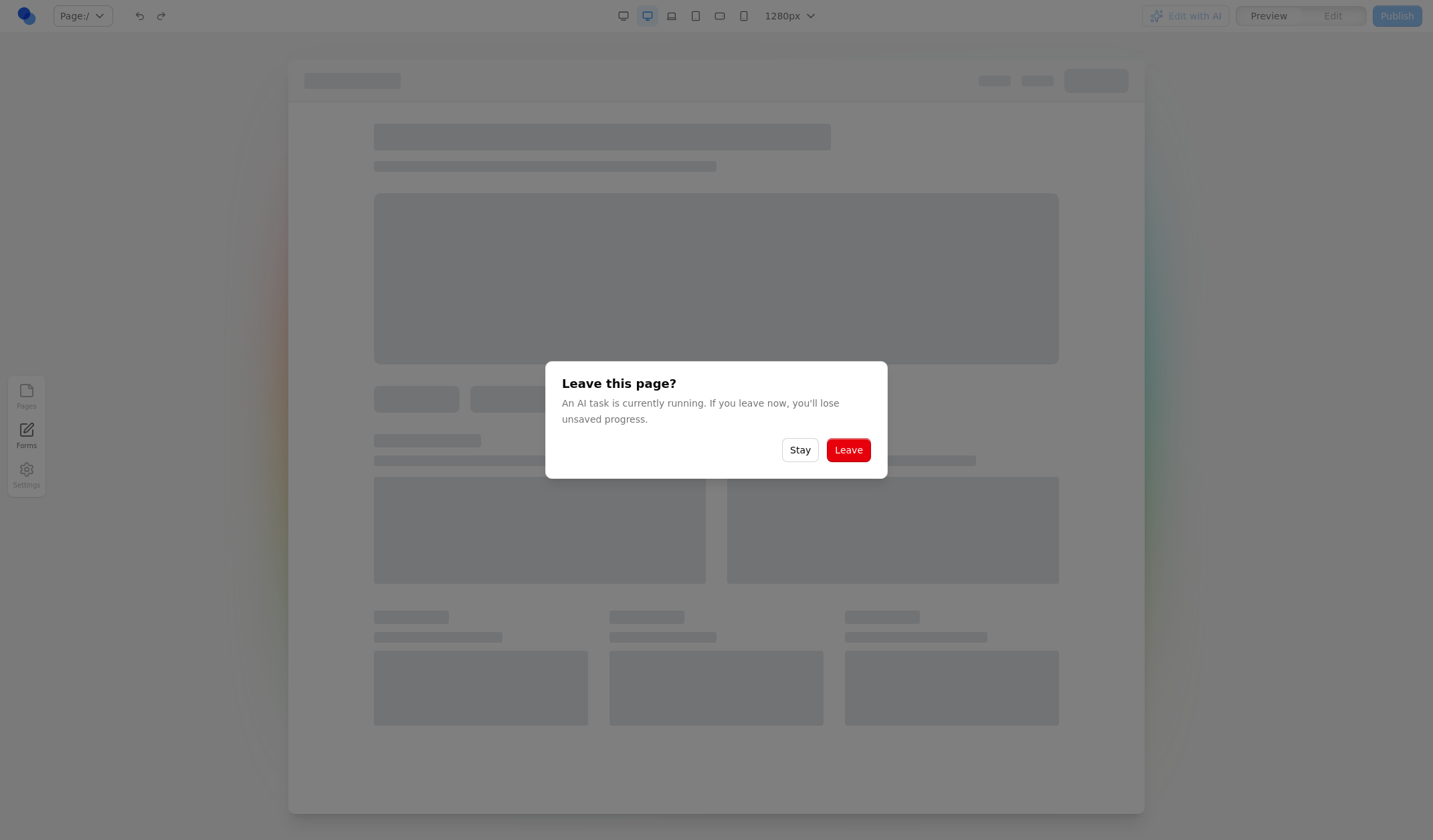
click at [838, 458] on button "Leave" at bounding box center [848, 450] width 44 height 24
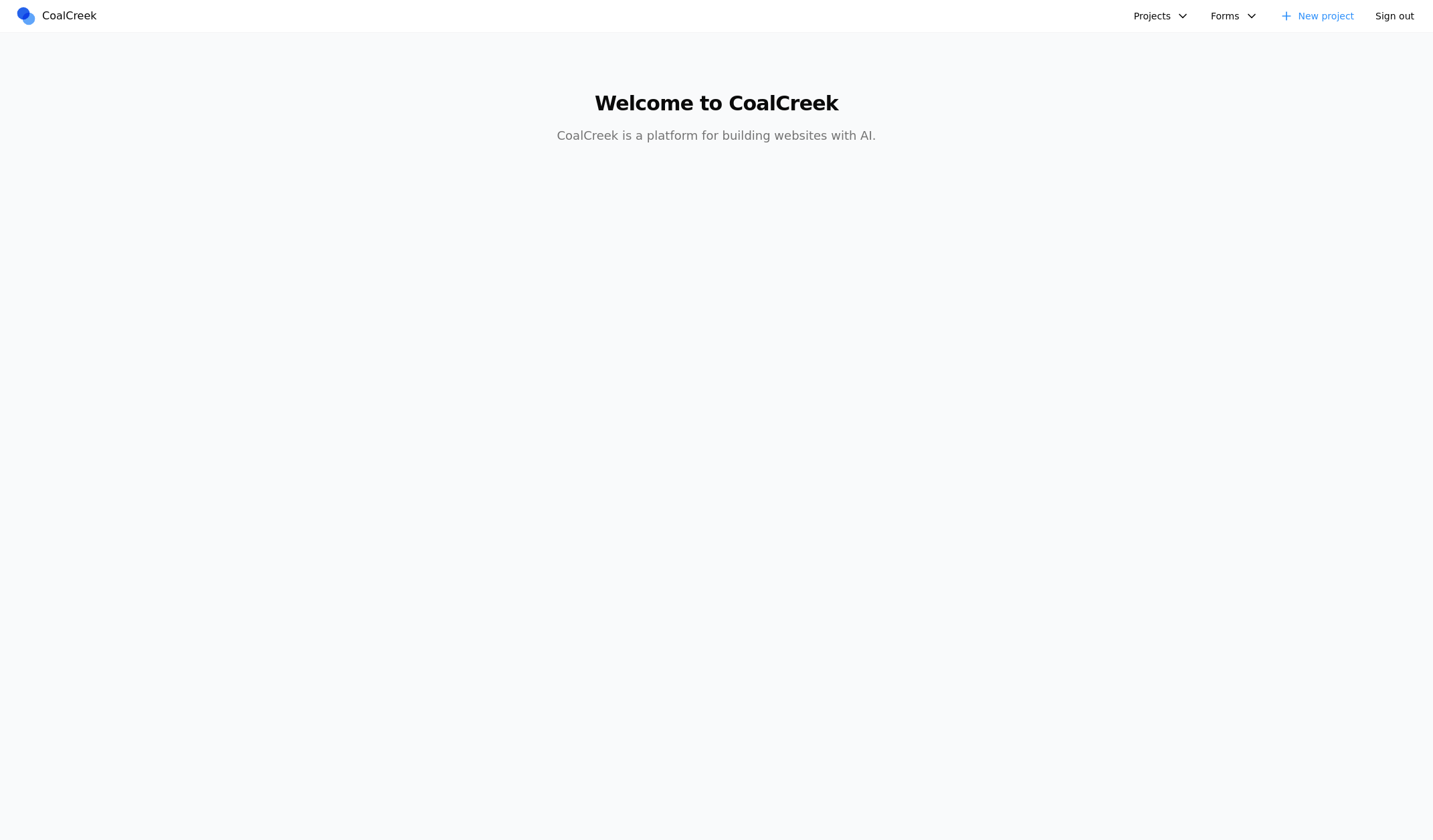
click at [1192, 15] on button "Projects" at bounding box center [1161, 15] width 71 height 21
click at [1344, 20] on link "New project" at bounding box center [1317, 15] width 91 height 21
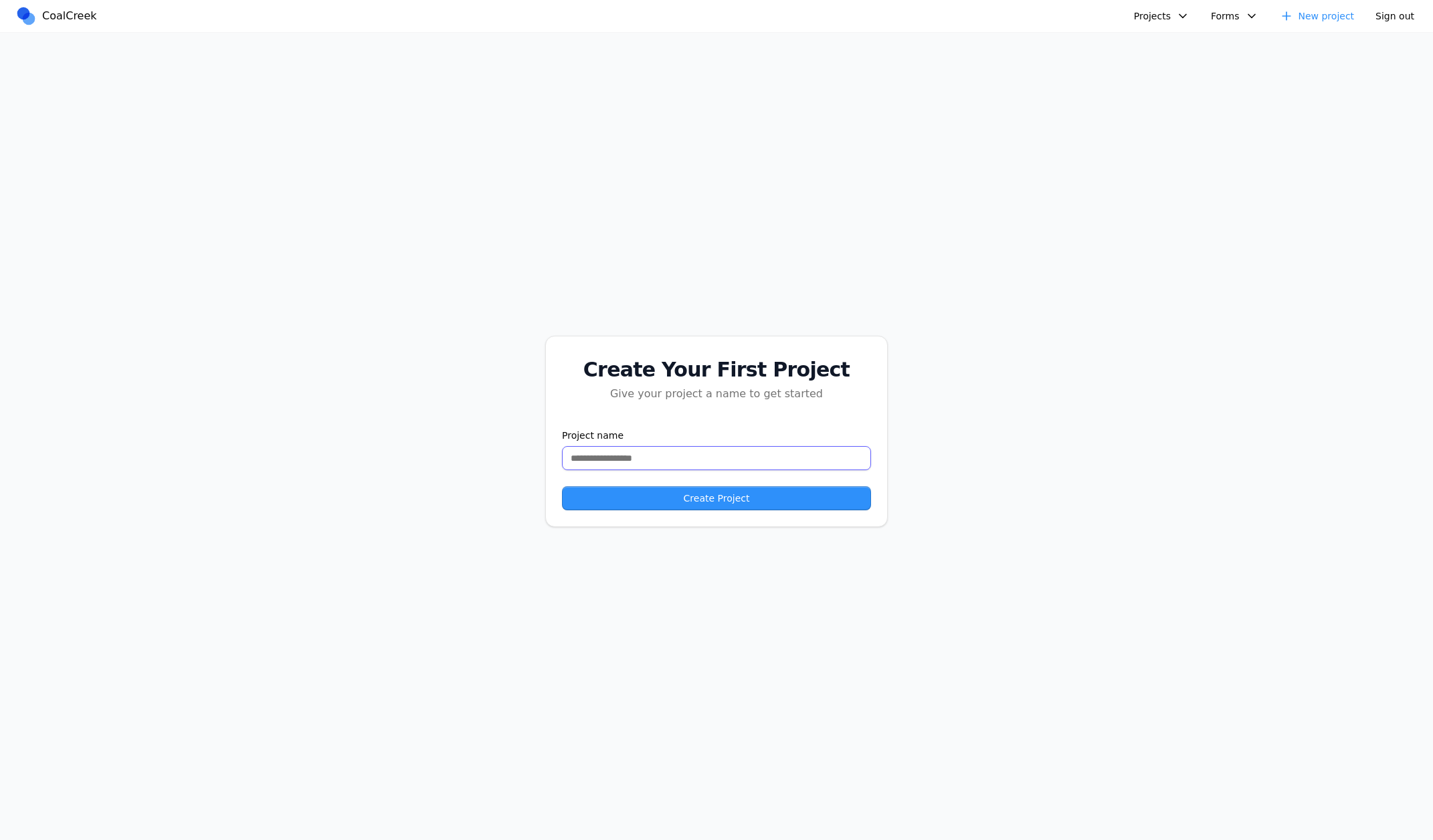
click at [740, 460] on input "text" at bounding box center [716, 458] width 309 height 24
type input "****"
click at [785, 495] on button "Create Project" at bounding box center [716, 498] width 309 height 24
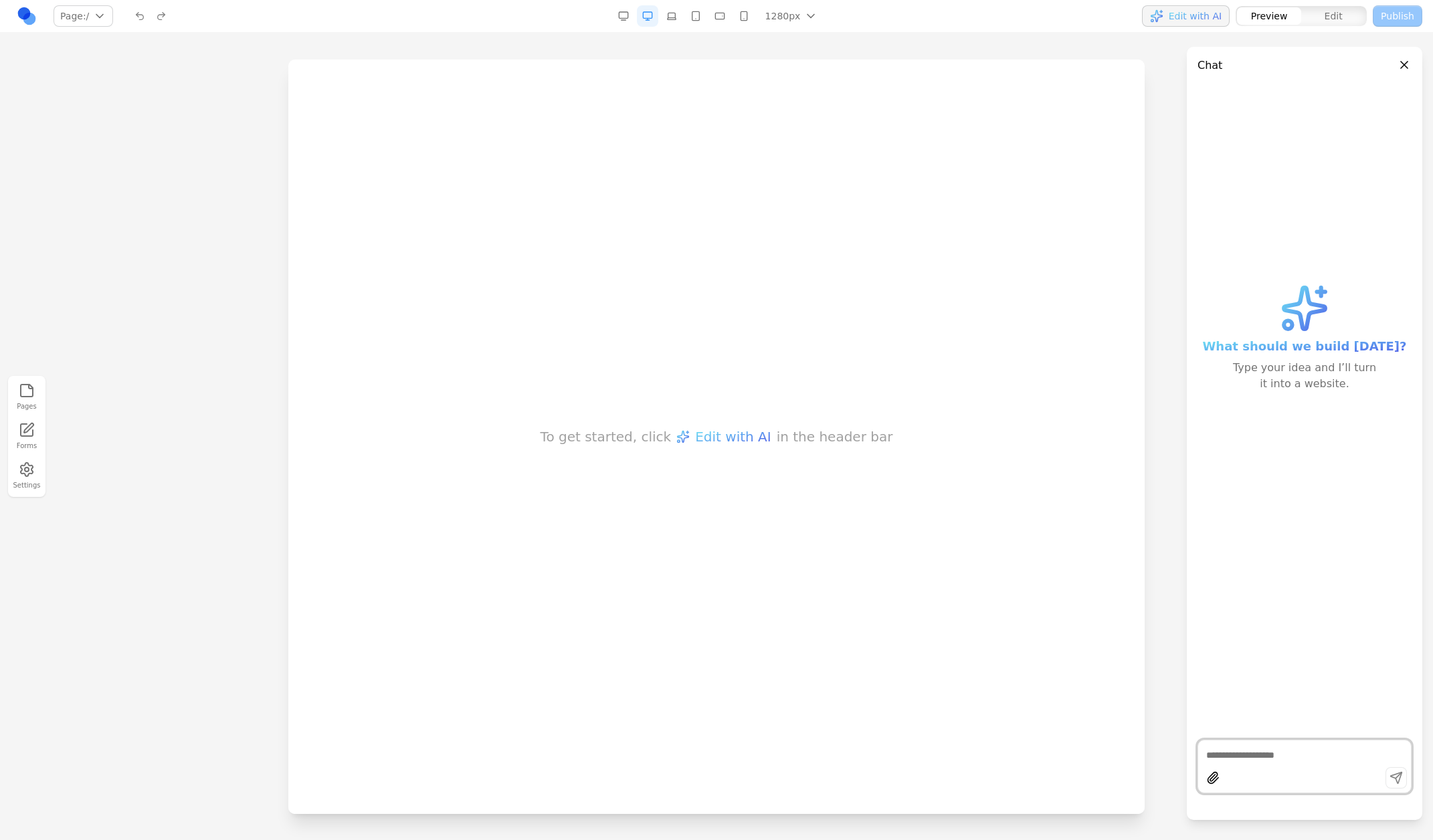
click at [1328, 468] on button "Build a blog for travel stories" at bounding box center [1304, 472] width 191 height 24
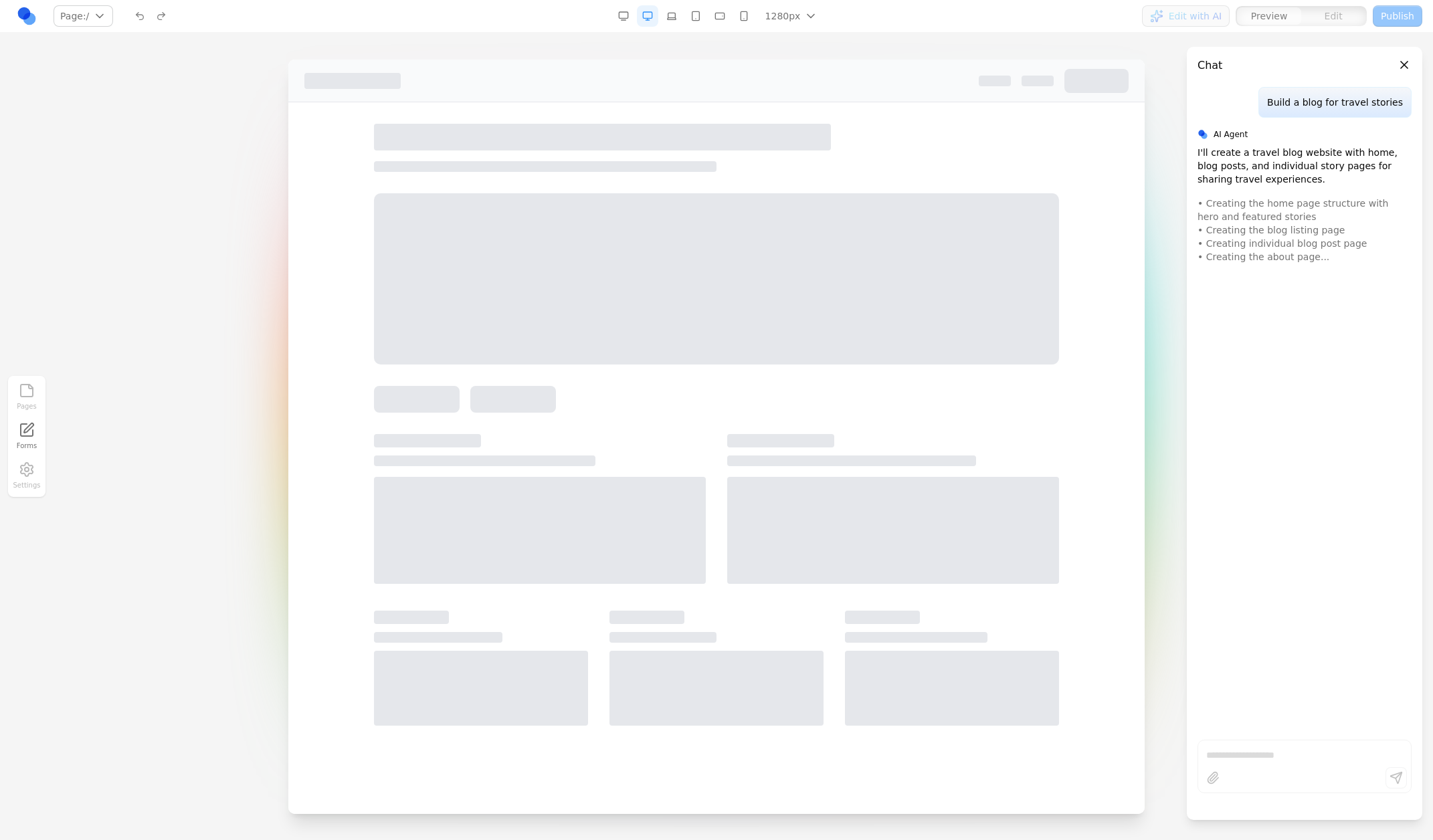
click at [331, 717] on div at bounding box center [716, 684] width 856 height 147
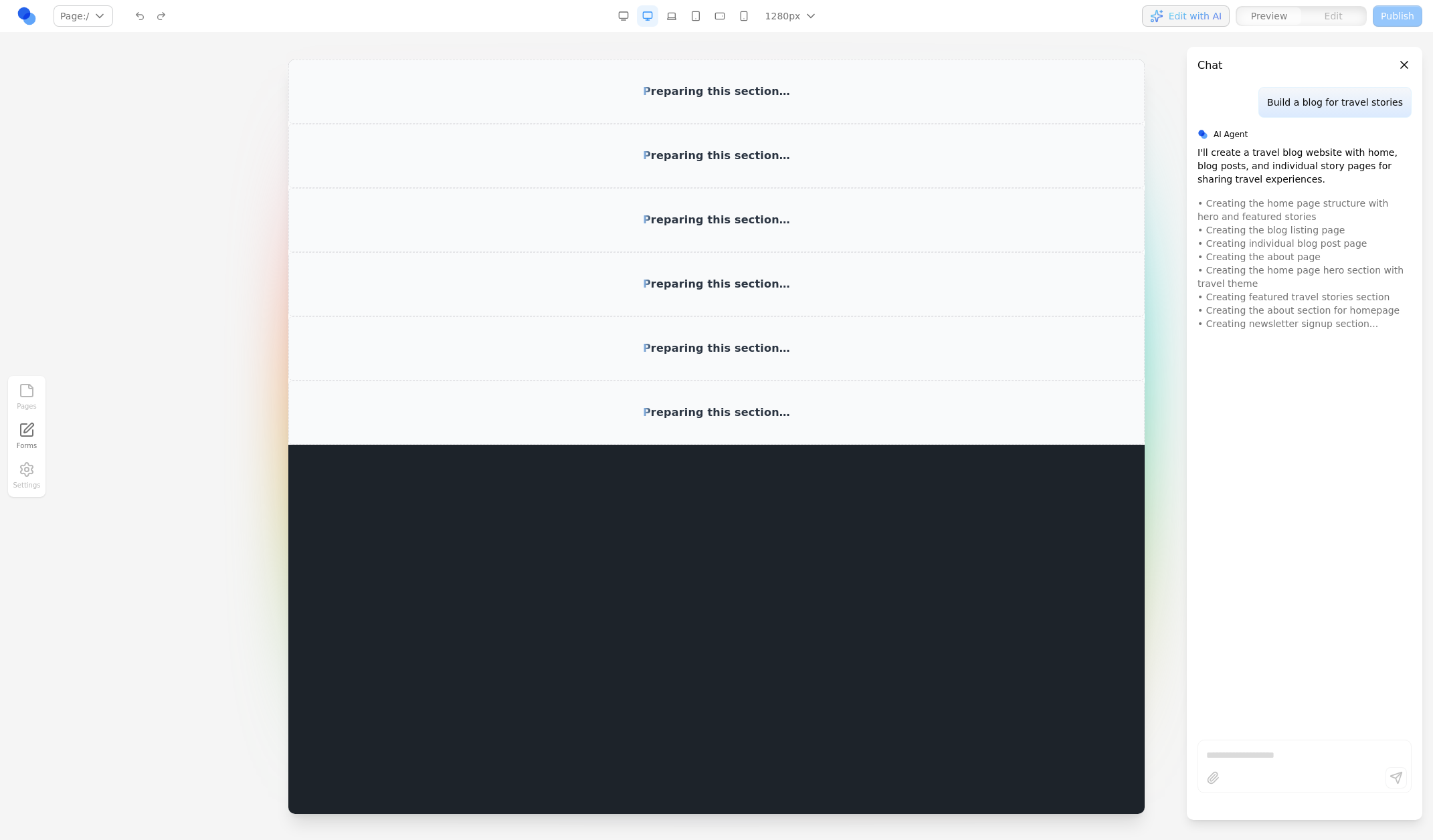
click at [609, 372] on div "Preparing this section…" at bounding box center [716, 348] width 856 height 64
